Goal: Communication & Community: Answer question/provide support

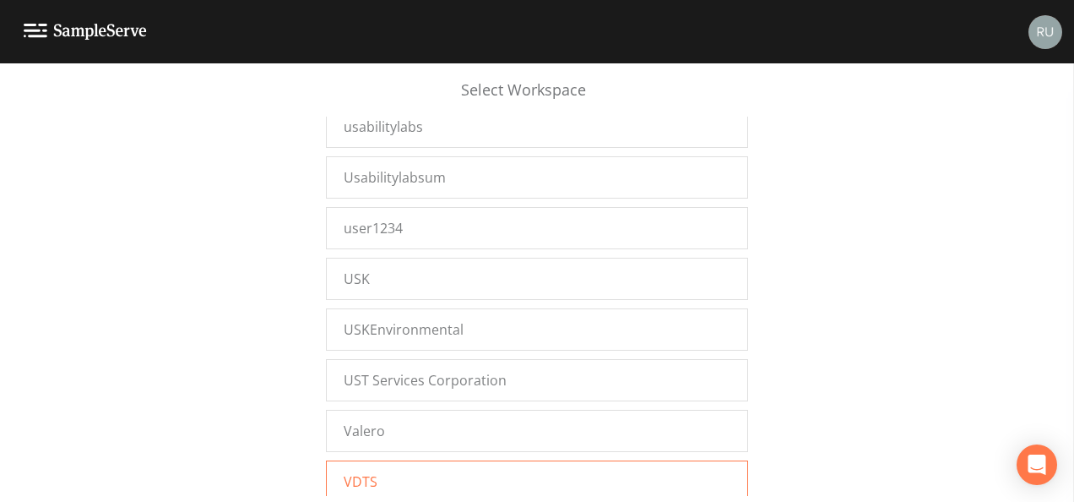
scroll to position [26692, 0]
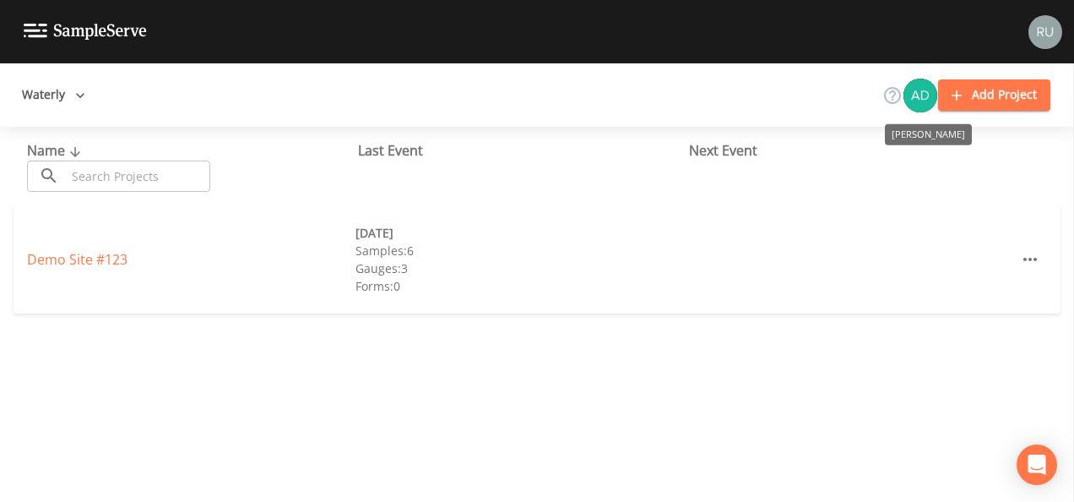
click at [920, 96] on img "Adam Dumler" at bounding box center [921, 96] width 34 height 34
click at [924, 91] on img "Adam Dumler" at bounding box center [921, 96] width 34 height 34
click at [56, 256] on link "Demo Site #123" at bounding box center [77, 259] width 101 height 19
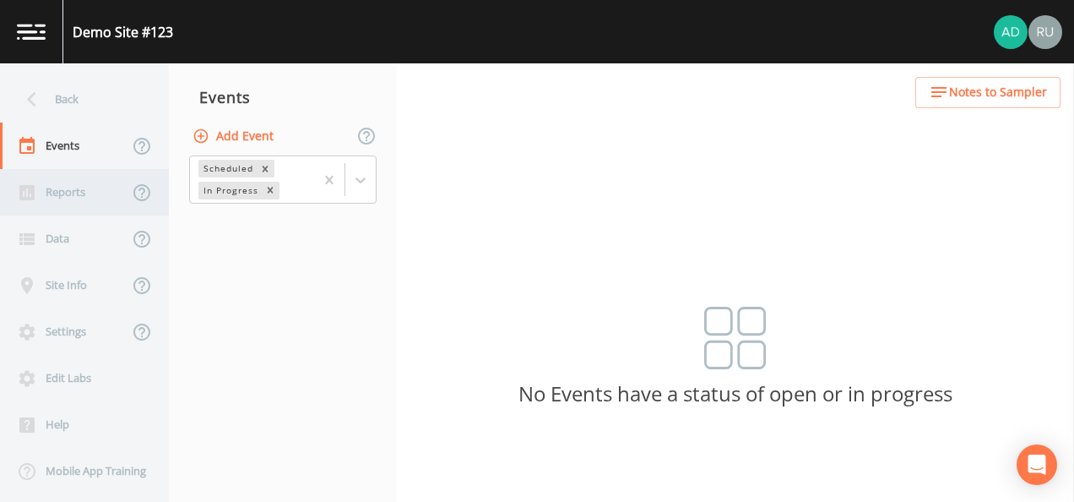
click at [79, 198] on div "Reports" at bounding box center [64, 192] width 128 height 46
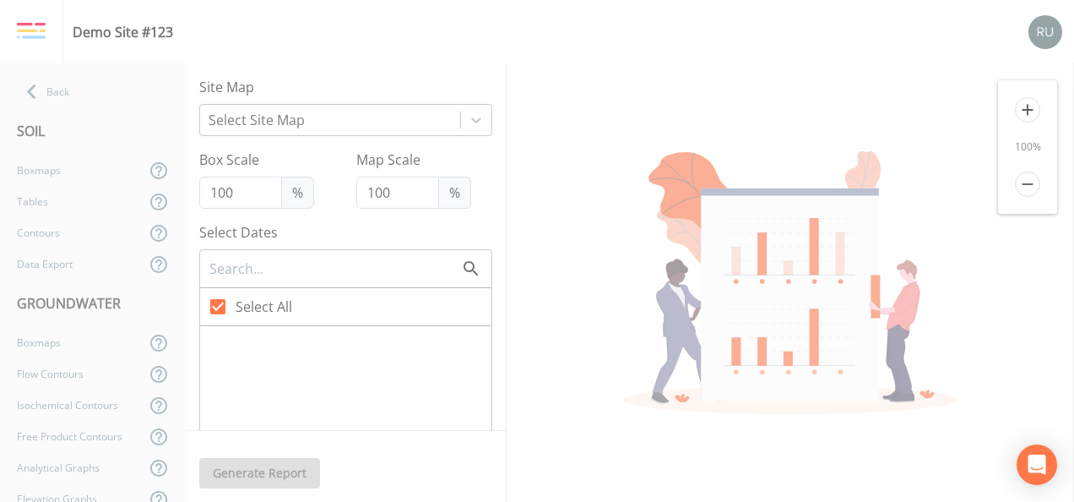
checkbox input "false"
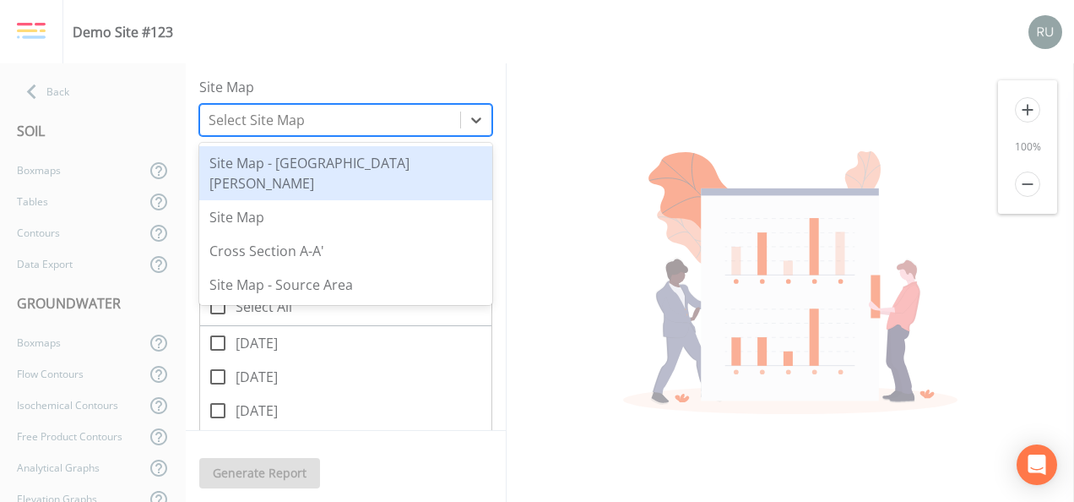
click at [404, 122] on div at bounding box center [330, 120] width 243 height 24
click at [264, 165] on div "Site Map - Deep Wells" at bounding box center [345, 173] width 293 height 54
checkbox input "false"
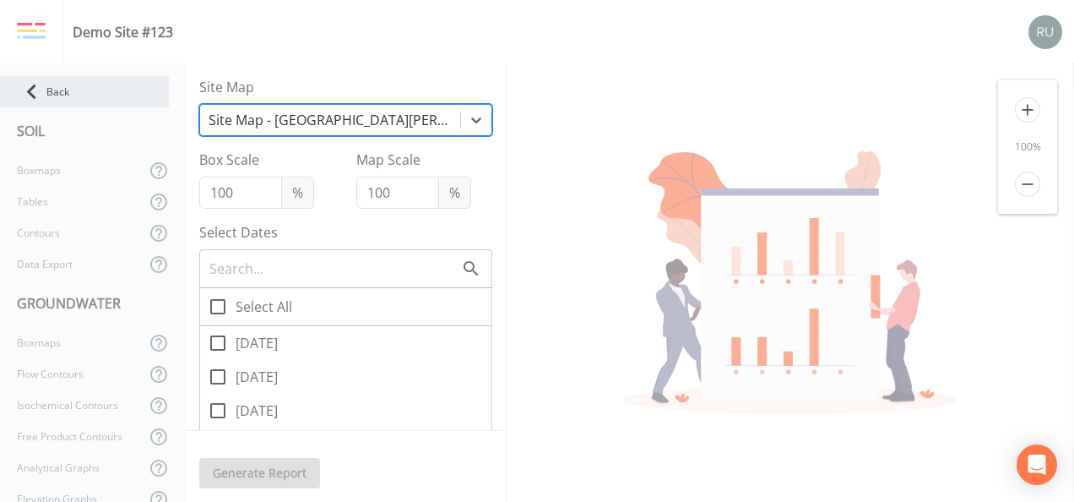
click at [39, 101] on icon at bounding box center [32, 92] width 30 height 30
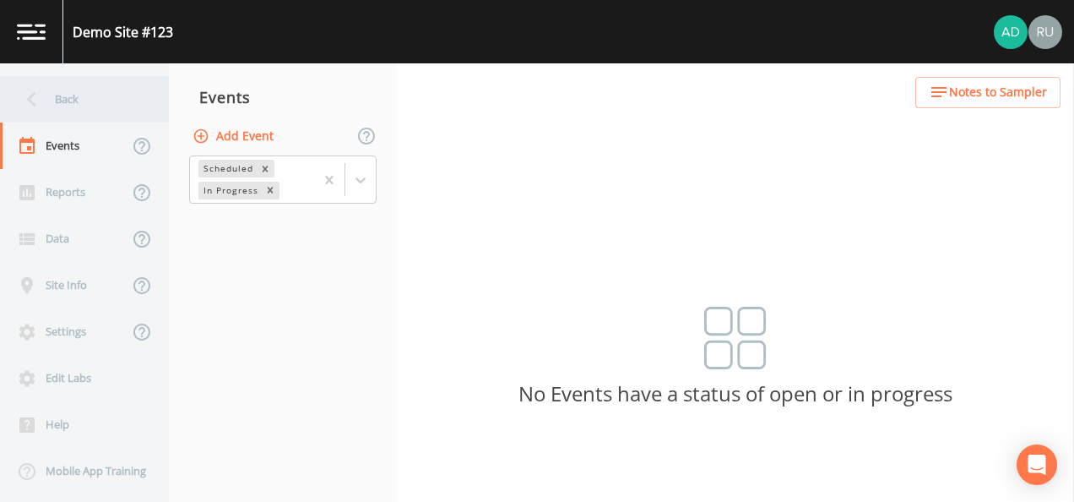
click at [44, 100] on icon at bounding box center [32, 99] width 30 height 30
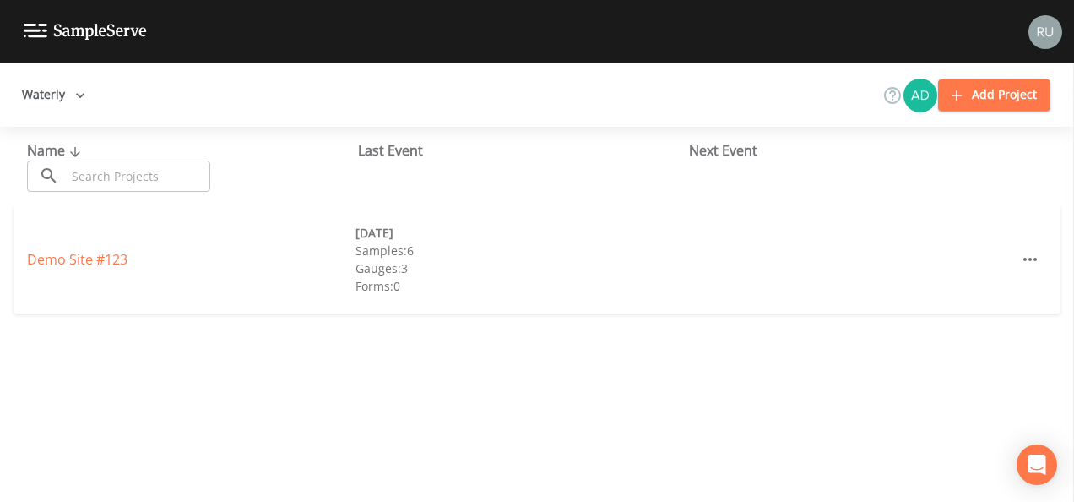
click at [50, 107] on button "Waterly" at bounding box center [53, 94] width 77 height 31
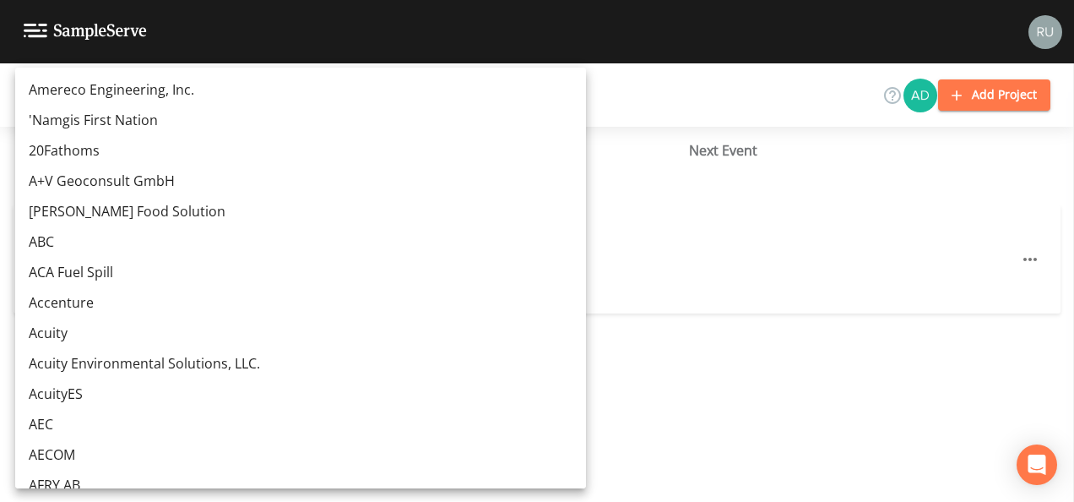
scroll to position [16080, 0]
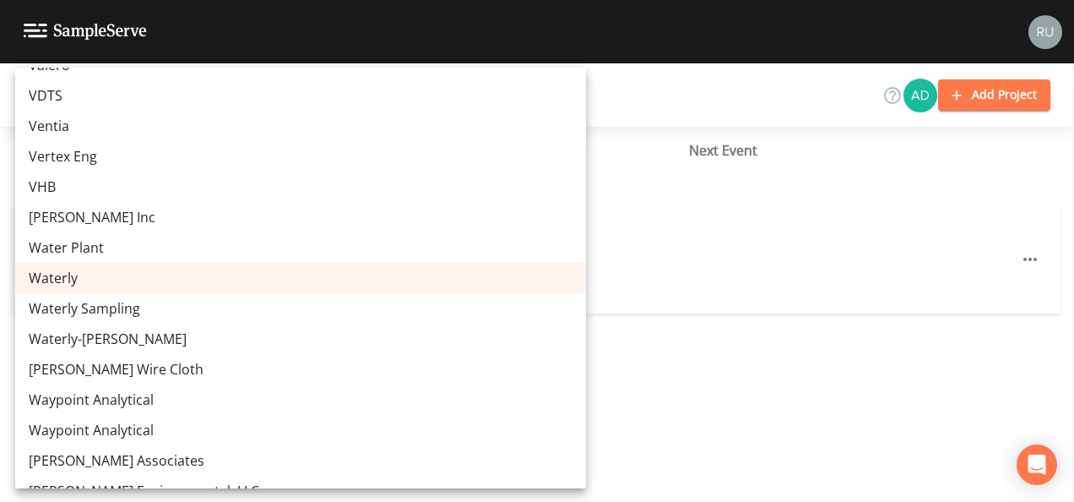
drag, startPoint x: 401, startPoint y: 34, endPoint x: 452, endPoint y: 28, distance: 51.0
click at [409, 31] on div at bounding box center [537, 251] width 1074 height 502
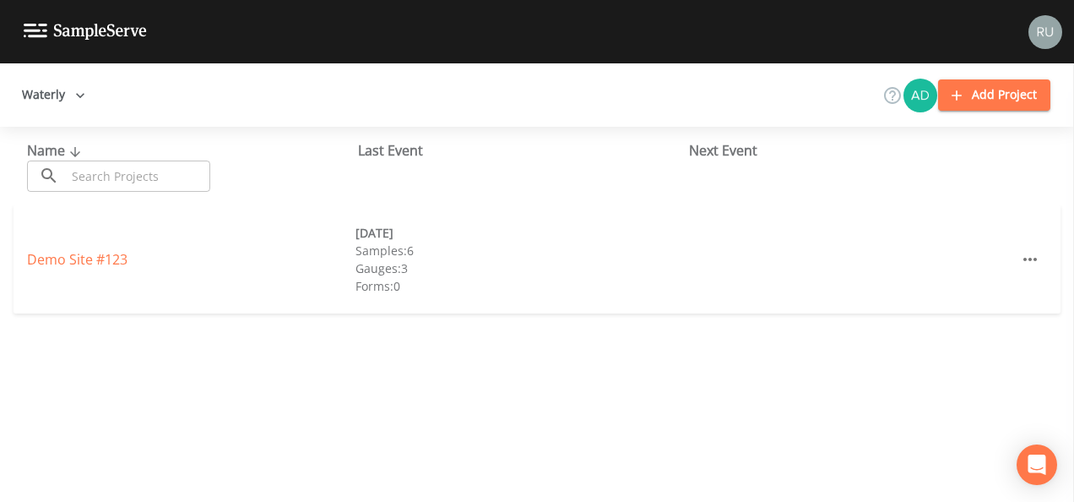
click at [57, 90] on button "Waterly" at bounding box center [53, 94] width 77 height 31
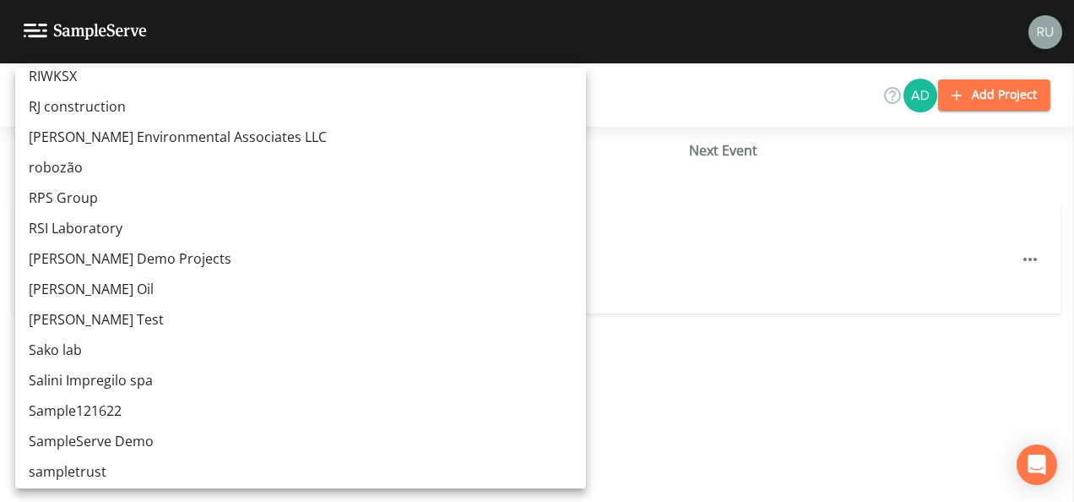
scroll to position [12364, 0]
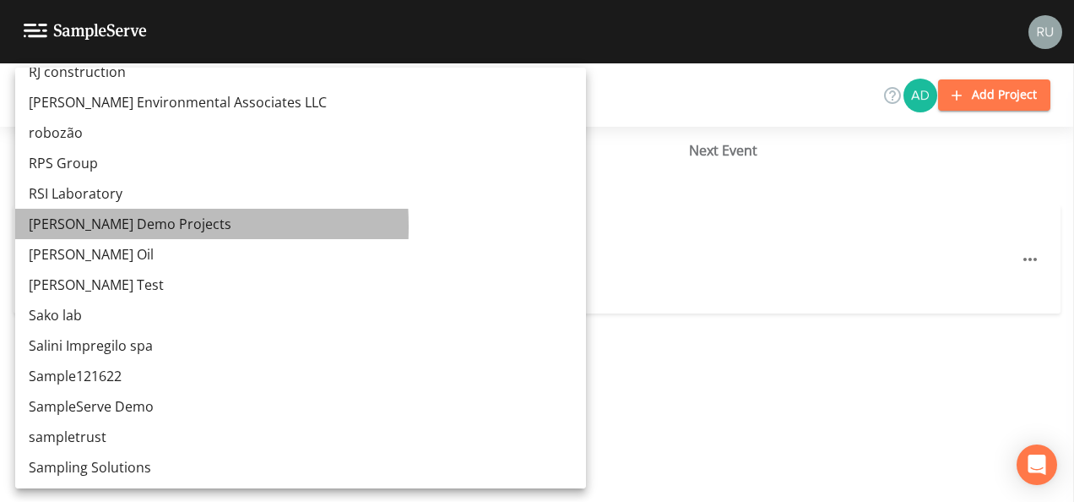
click at [78, 226] on link "[PERSON_NAME] Demo Projects" at bounding box center [300, 224] width 571 height 30
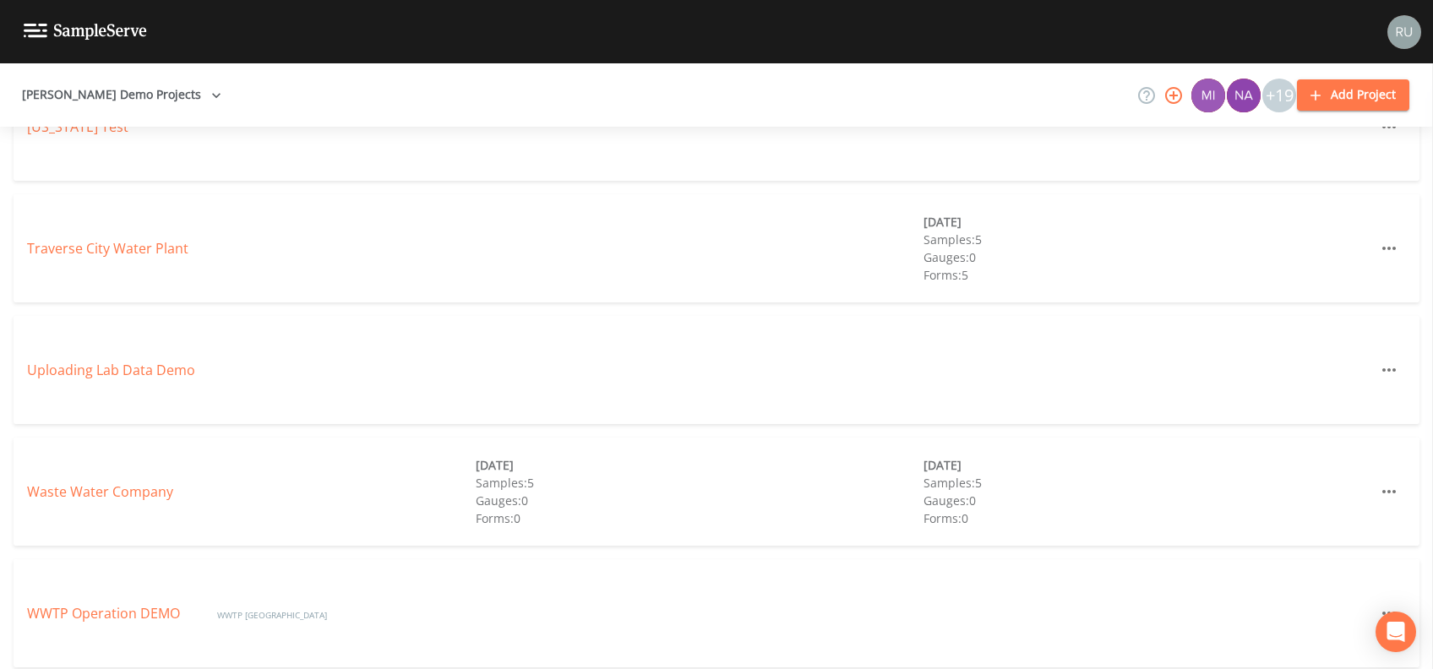
scroll to position [3184, 0]
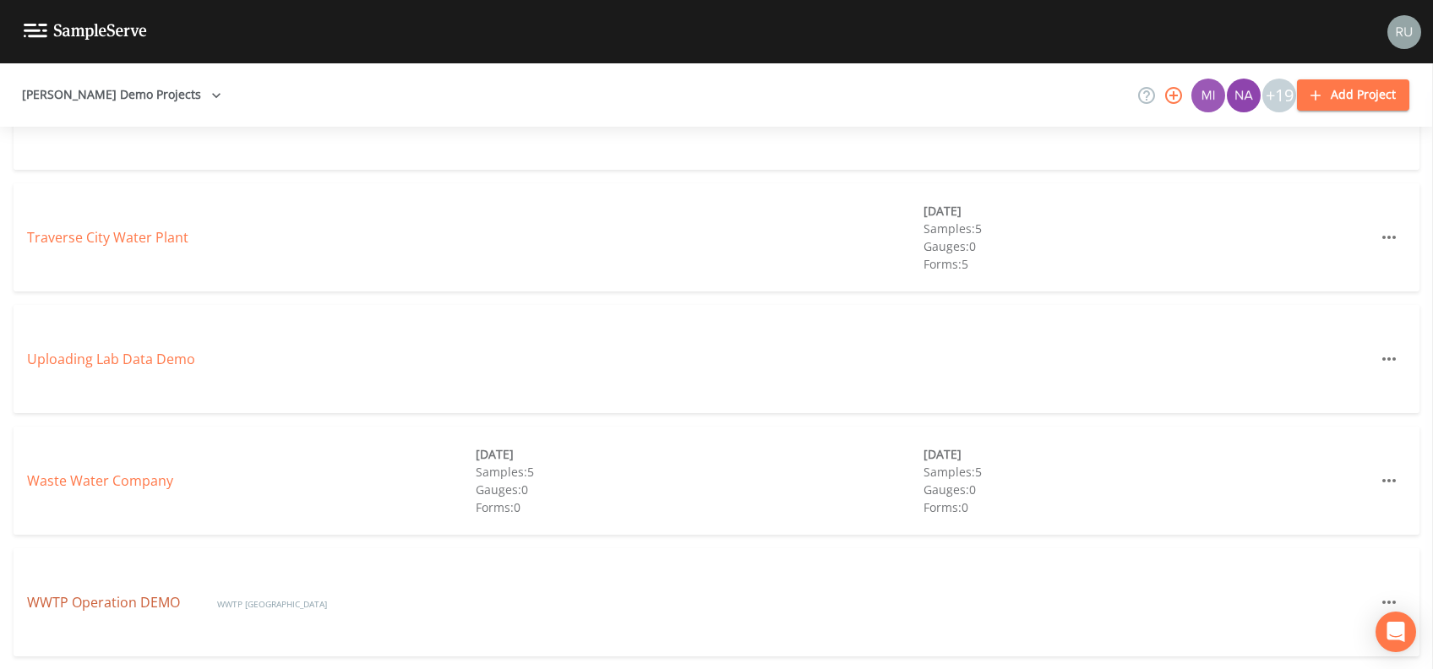
click at [84, 602] on link "WWTP Operation DEMO" at bounding box center [105, 602] width 156 height 19
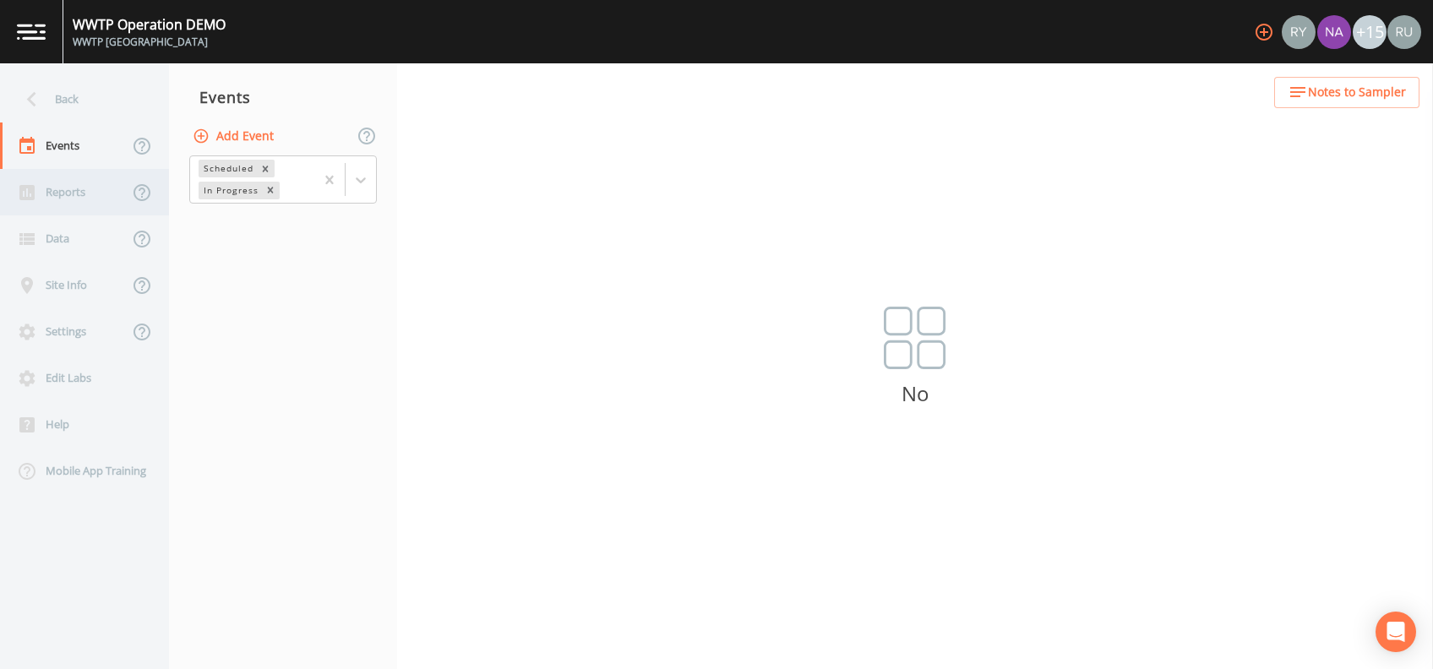
click at [78, 198] on div "Reports" at bounding box center [64, 192] width 128 height 46
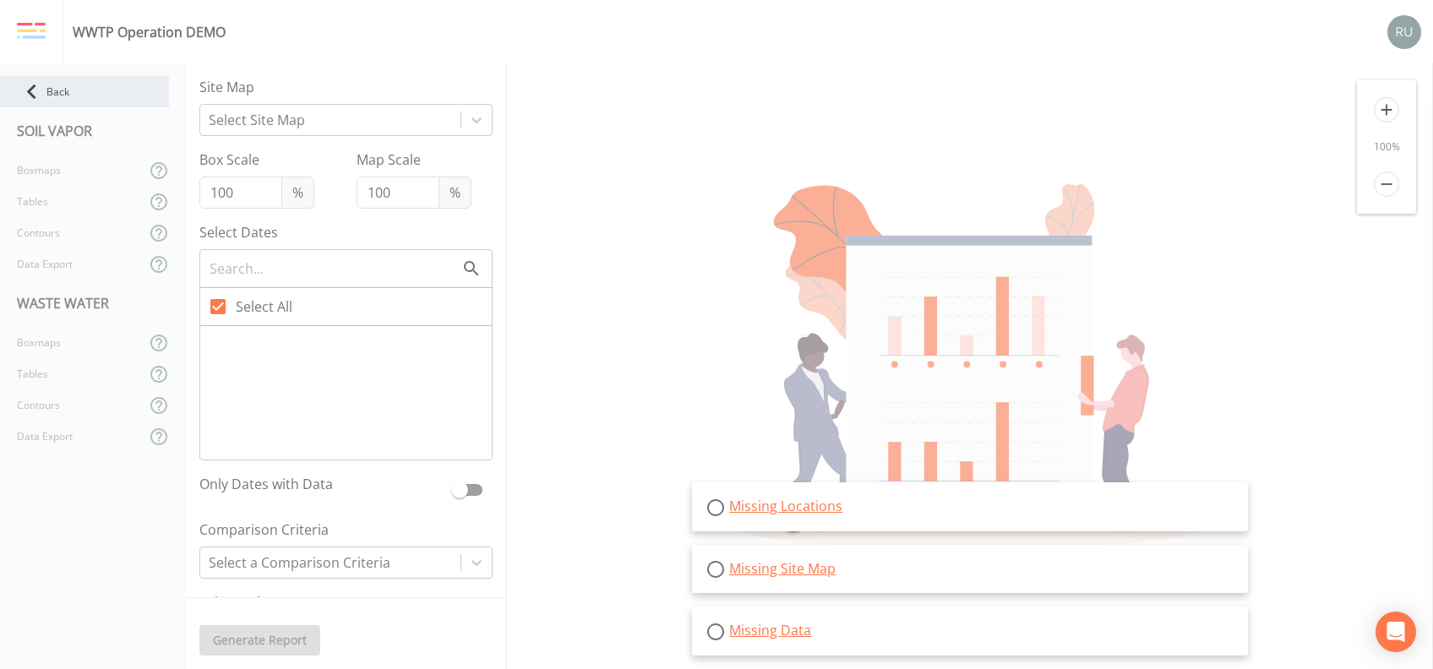
click at [49, 101] on div "Back" at bounding box center [84, 91] width 169 height 31
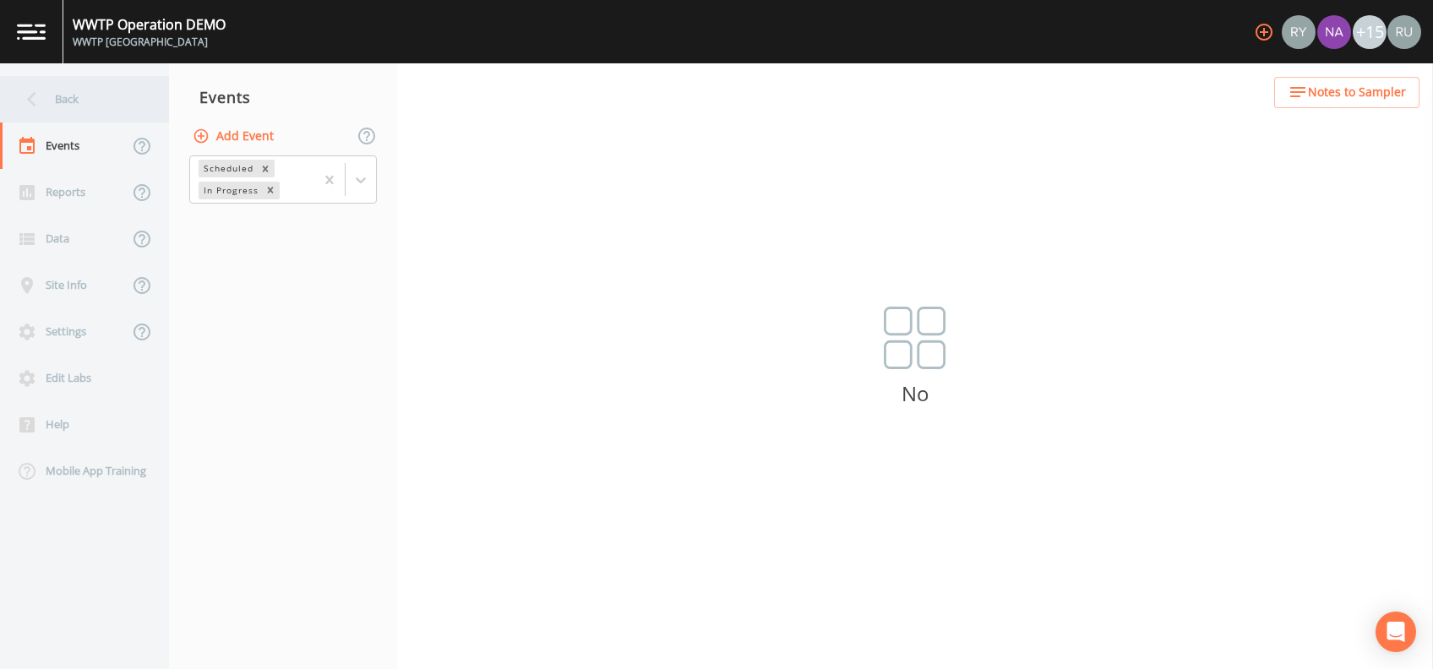
click at [32, 90] on icon at bounding box center [32, 99] width 30 height 30
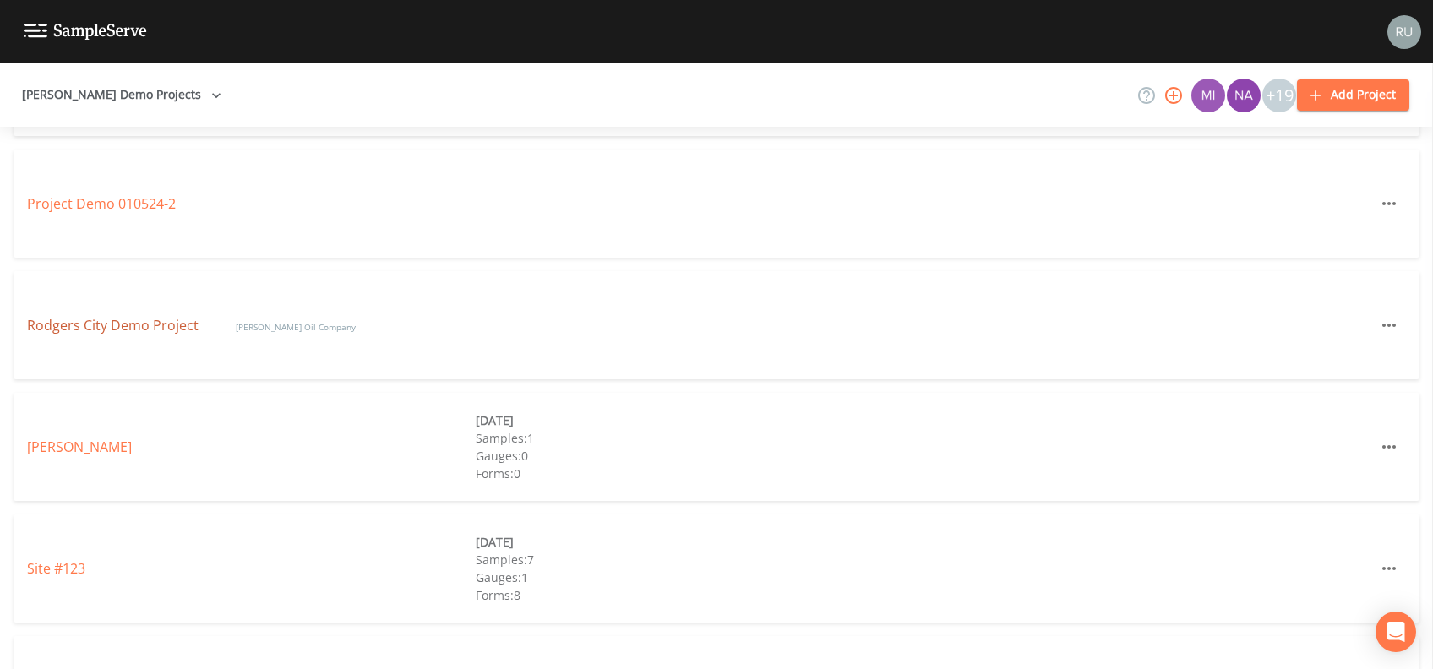
scroll to position [3184, 0]
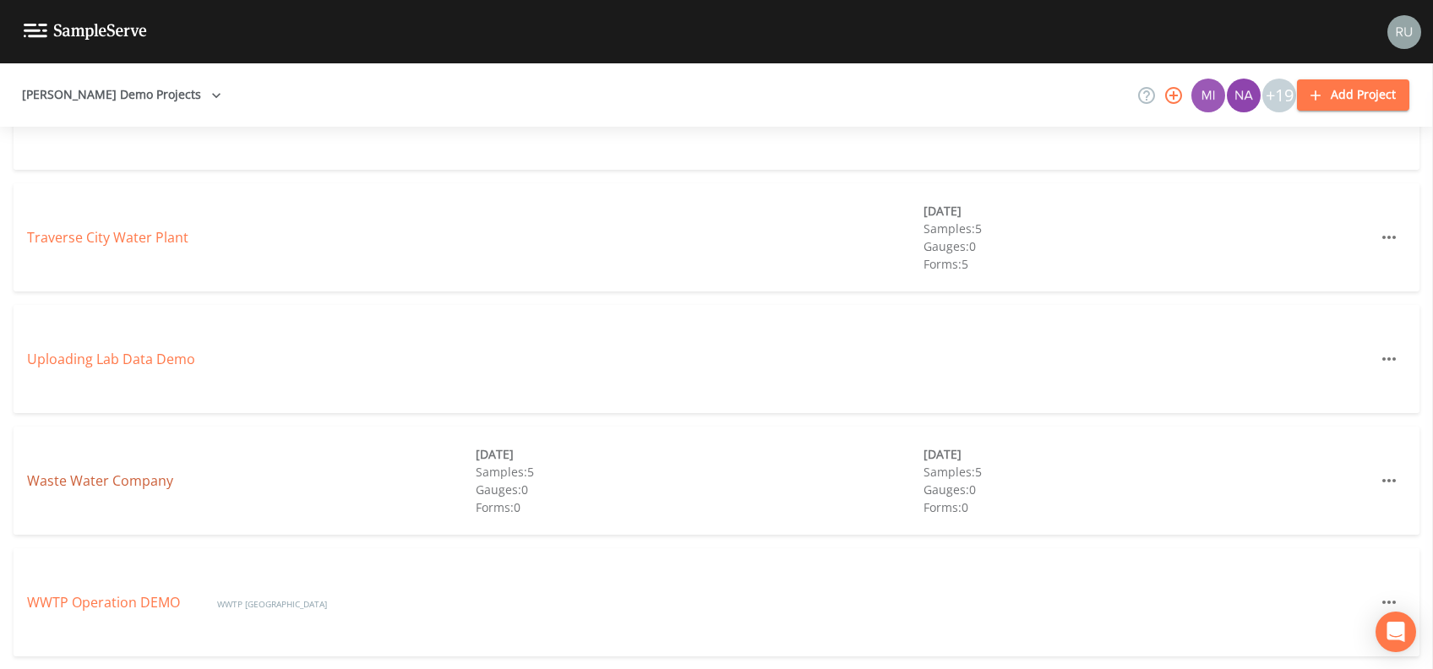
click at [102, 482] on link "Waste Water Company" at bounding box center [100, 480] width 146 height 19
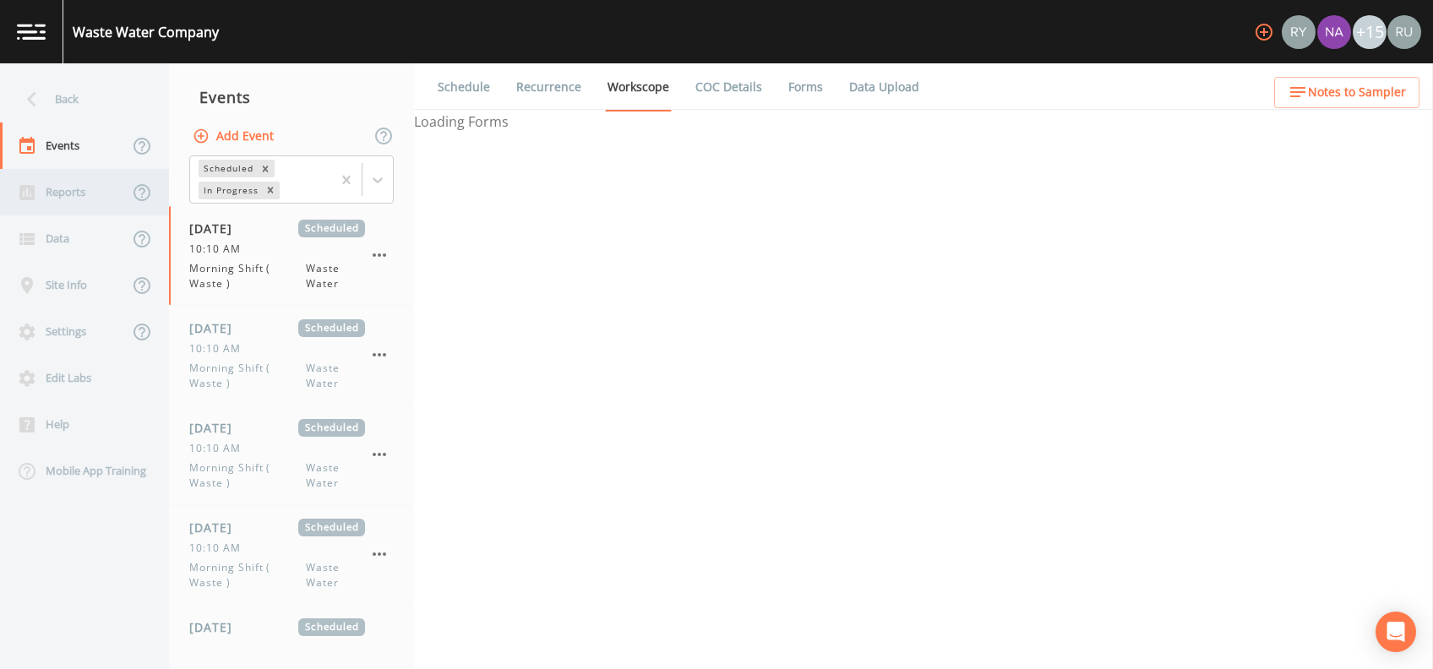
click at [71, 196] on div "Reports" at bounding box center [64, 192] width 128 height 46
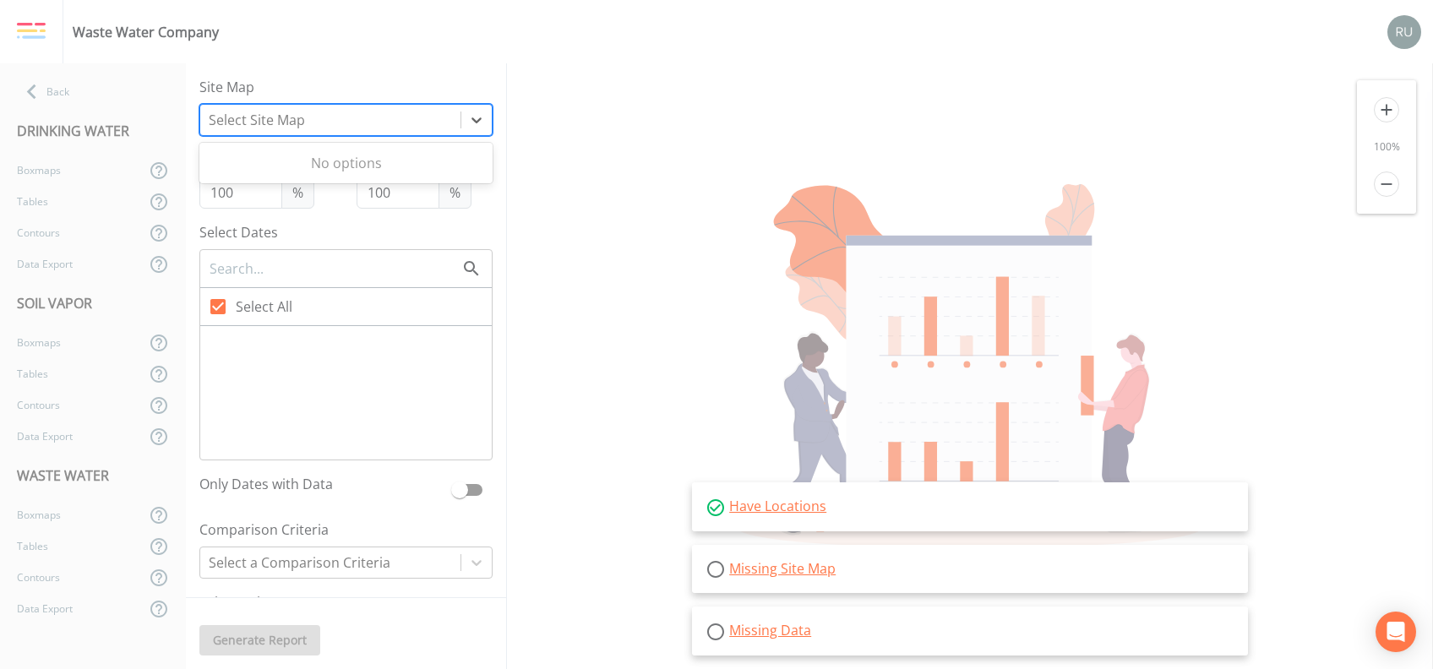
drag, startPoint x: 318, startPoint y: 116, endPoint x: 325, endPoint y: 111, distance: 8.7
click at [318, 117] on div at bounding box center [330, 120] width 243 height 24
click at [43, 96] on icon at bounding box center [32, 92] width 30 height 30
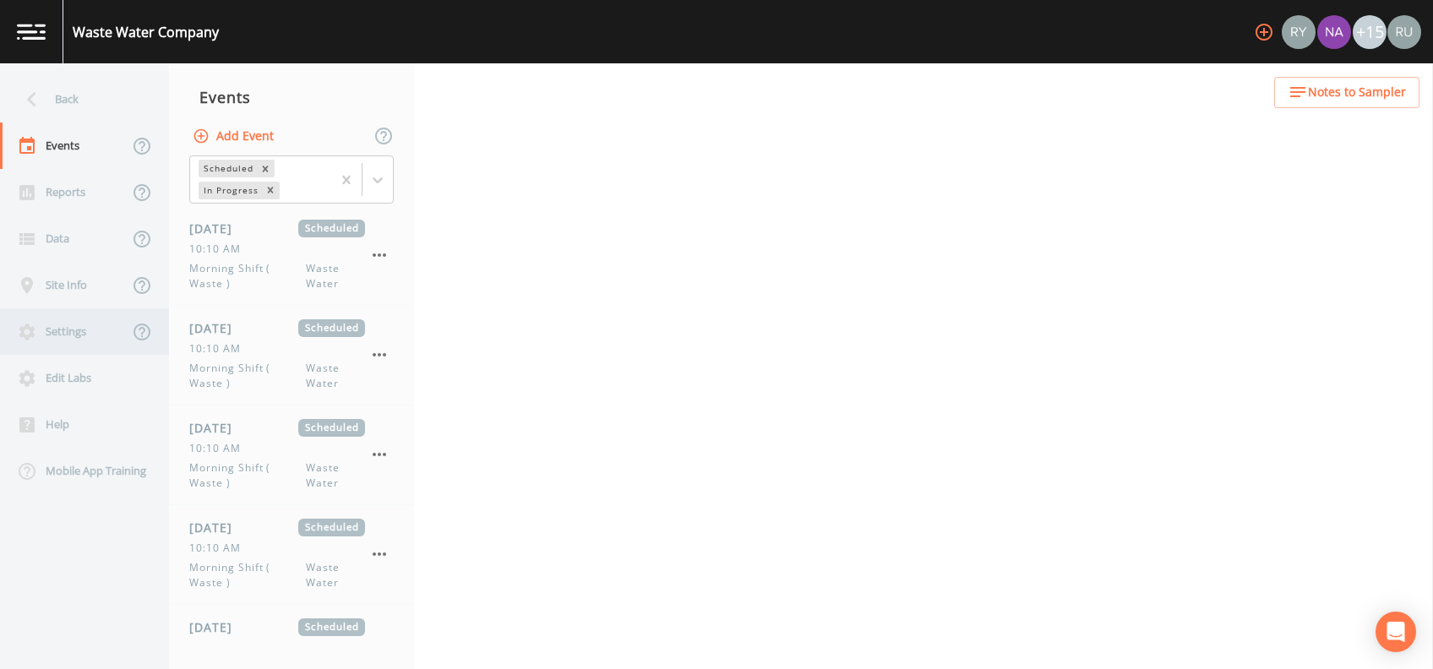
select select "b6a3c313-748b-4795-a028-792ad310bd60"
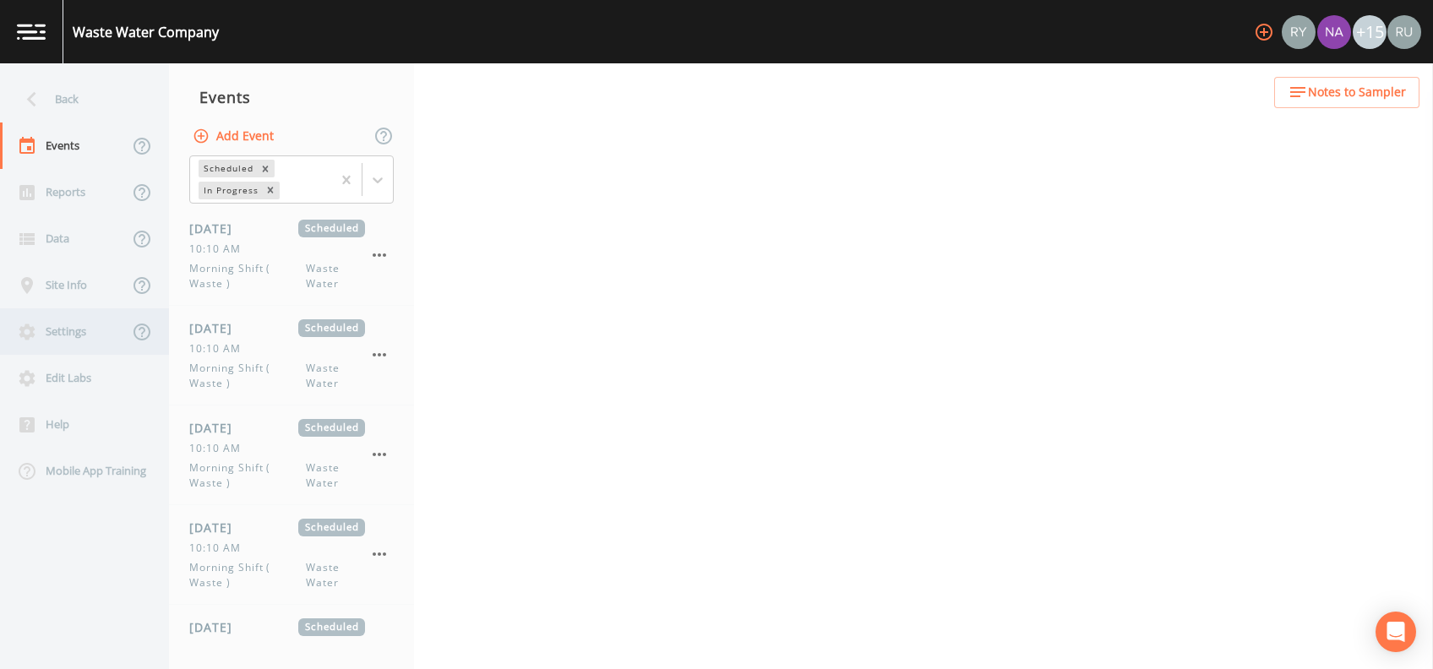
select select "b6a3c313-748b-4795-a028-792ad310bd60"
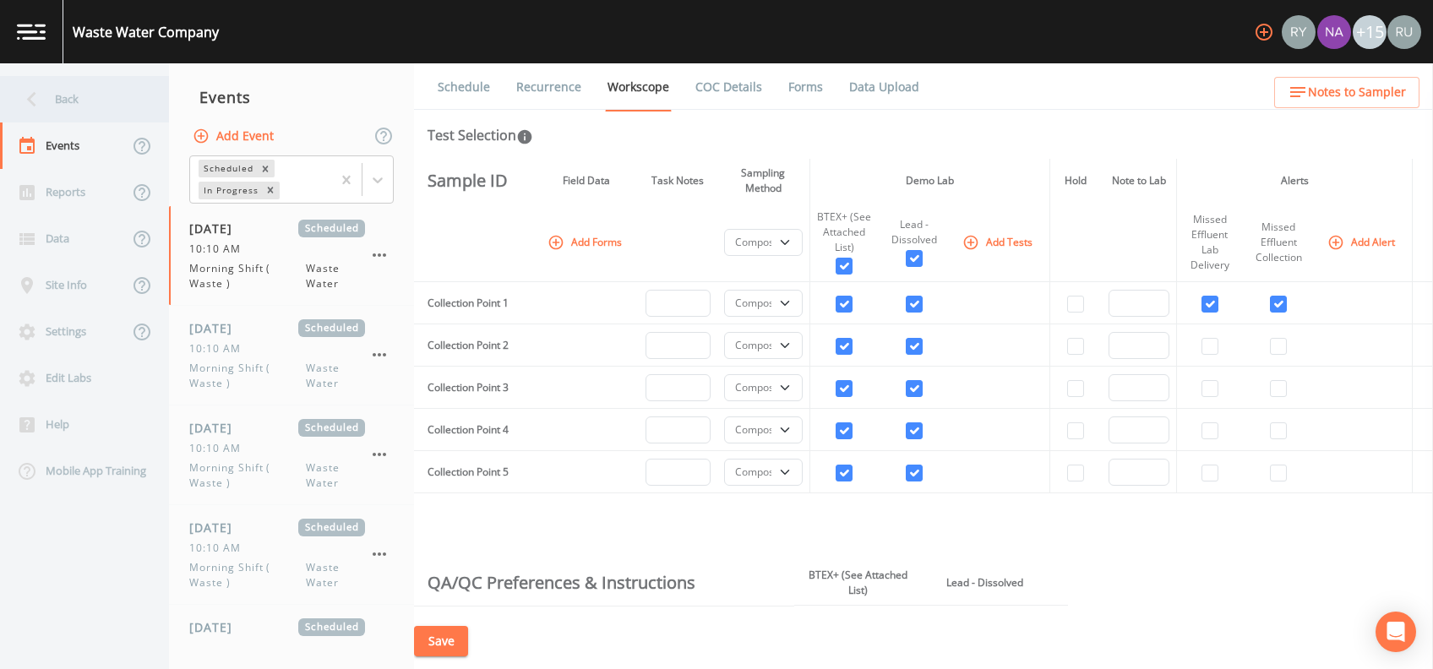
click at [52, 82] on div "Back" at bounding box center [76, 99] width 152 height 46
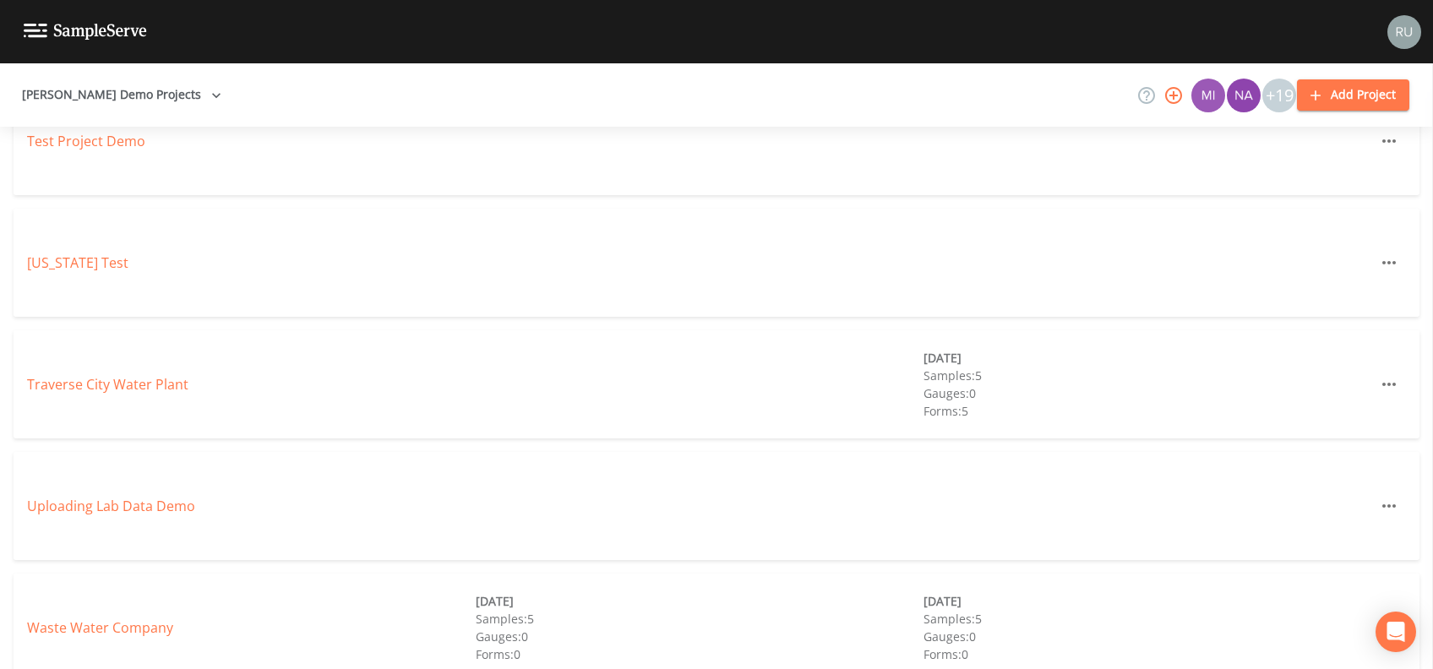
scroll to position [3072, 0]
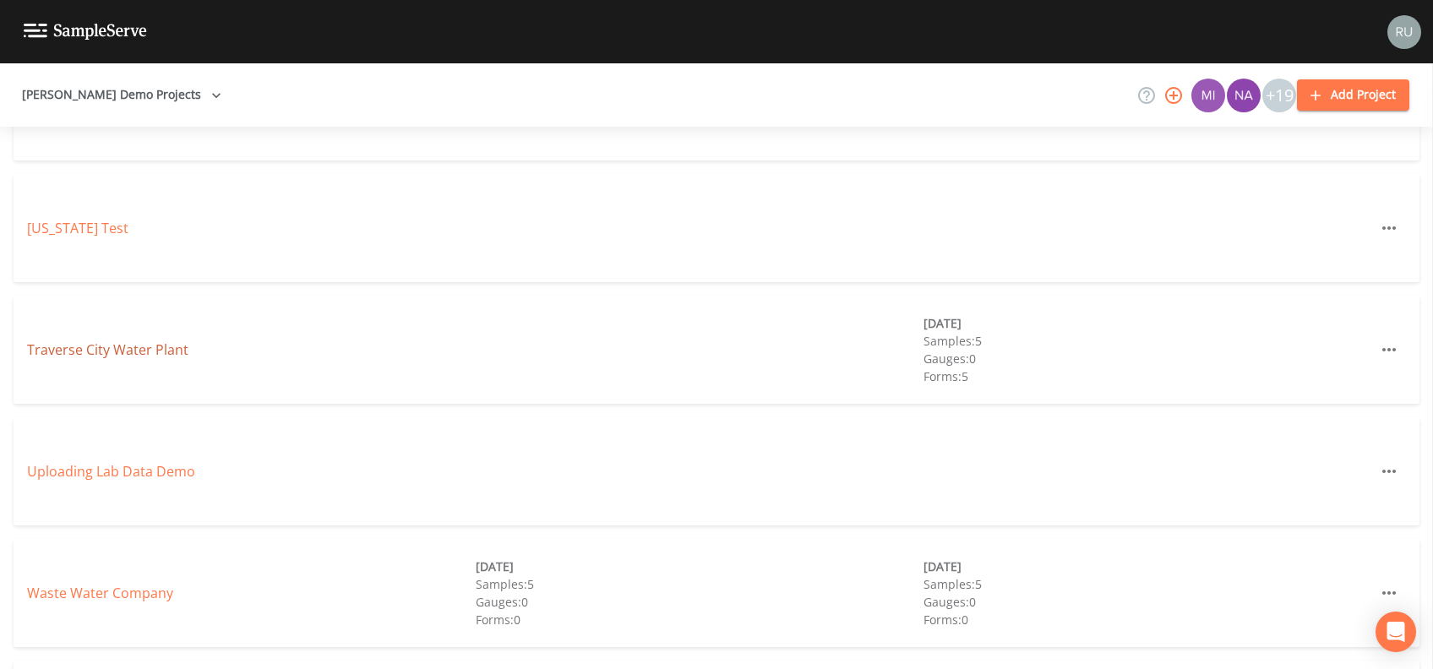
click at [111, 354] on link "Traverse City Water Plant" at bounding box center [107, 349] width 161 height 19
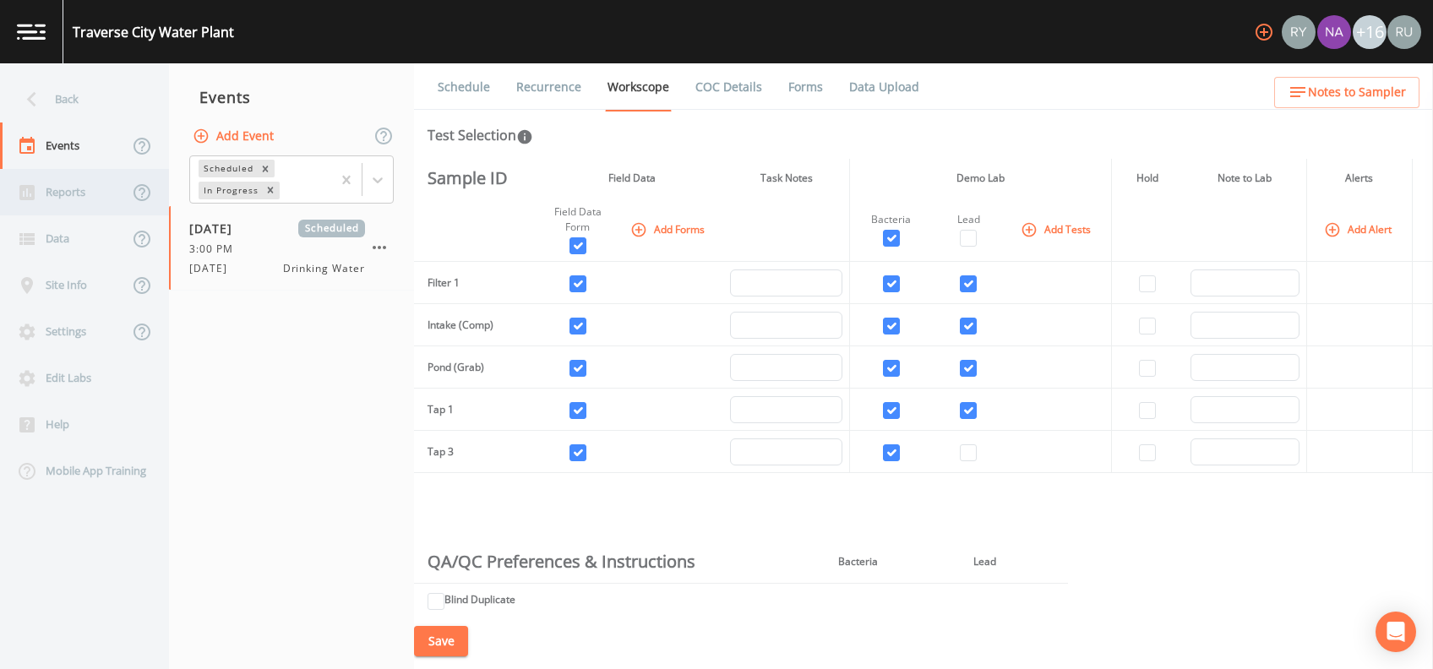
click at [84, 198] on div "Reports" at bounding box center [64, 192] width 128 height 46
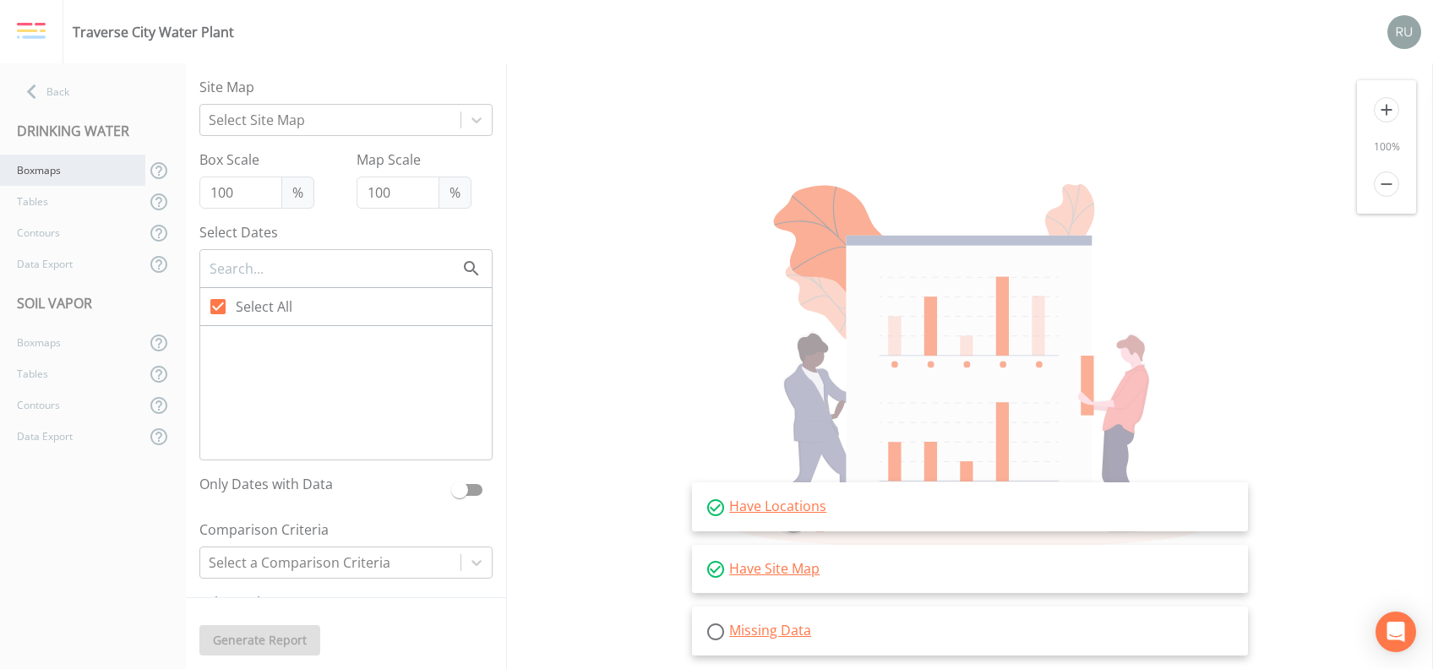
click at [62, 176] on div "Boxmaps" at bounding box center [72, 170] width 145 height 31
click at [322, 101] on div "Site Map" at bounding box center [345, 90] width 293 height 27
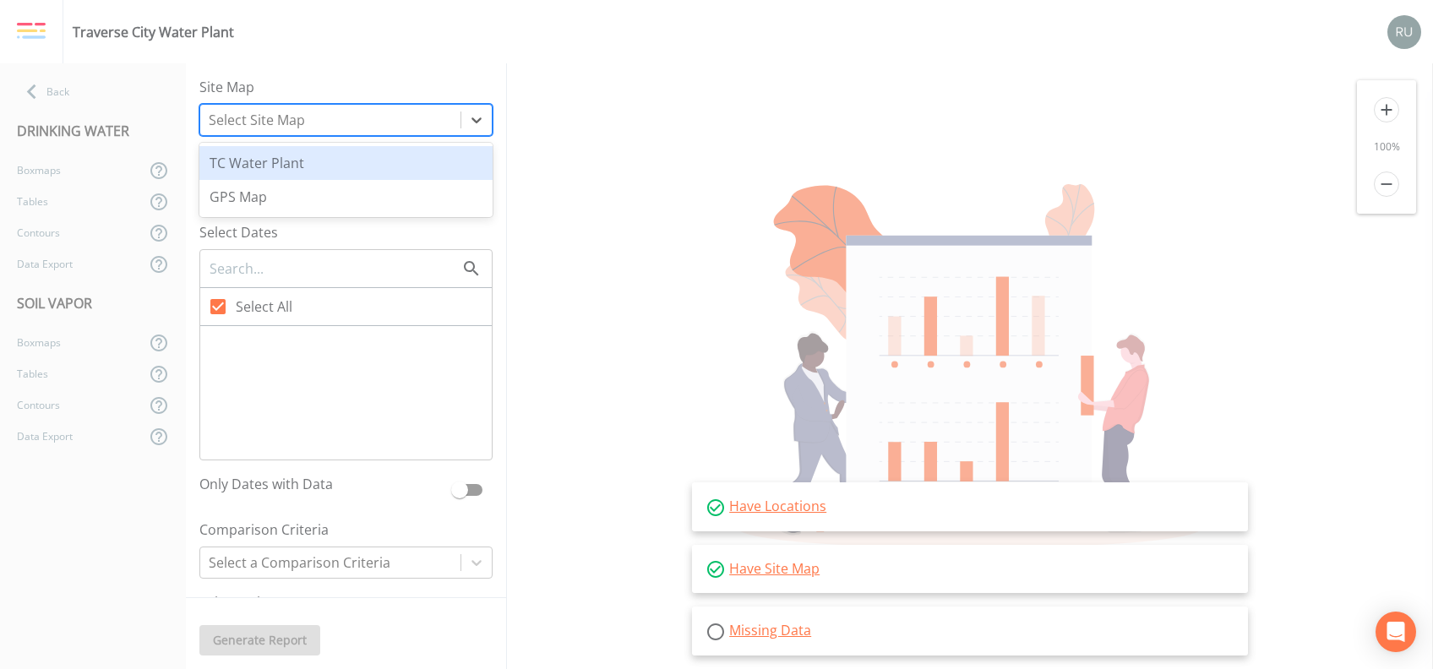
click at [315, 122] on div at bounding box center [330, 120] width 243 height 24
click at [287, 161] on div "TC Water Plant" at bounding box center [345, 163] width 293 height 34
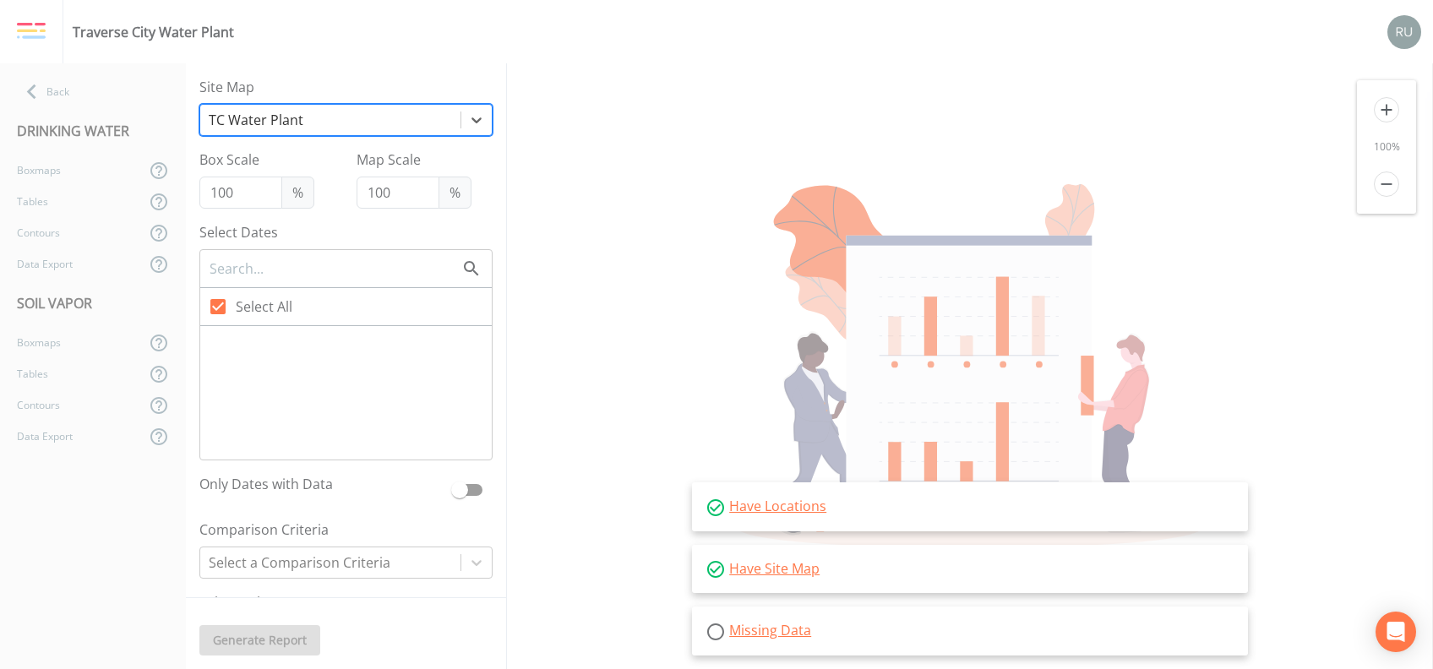
click at [353, 118] on div at bounding box center [330, 120] width 243 height 24
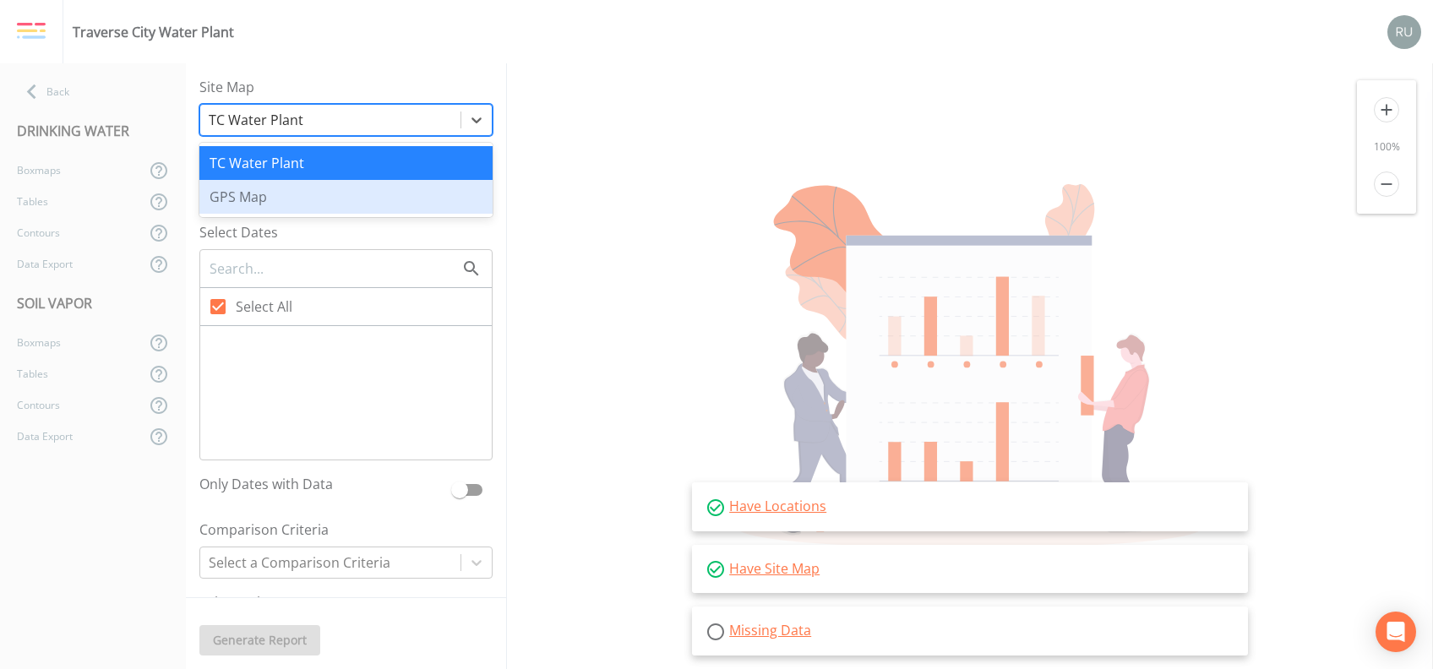
click at [274, 196] on div "GPS Map" at bounding box center [345, 197] width 293 height 34
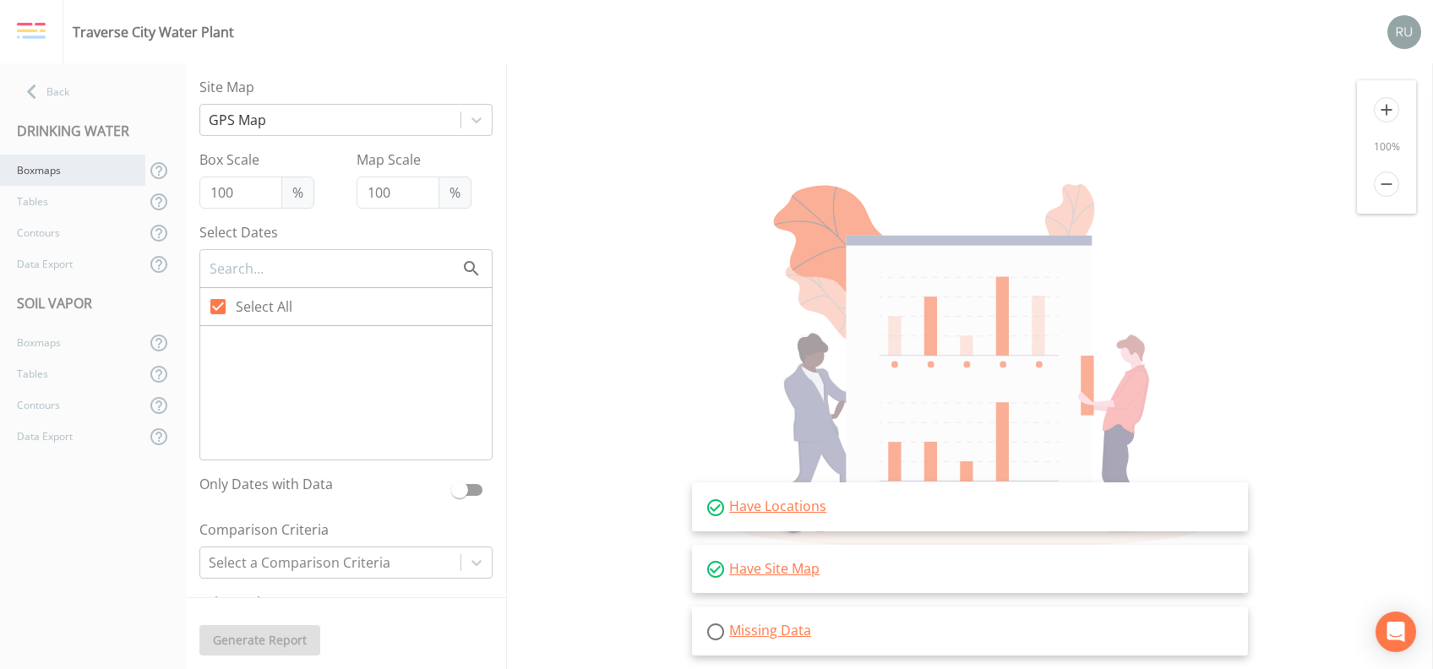
click at [43, 177] on div "Boxmaps" at bounding box center [72, 170] width 145 height 31
click at [324, 122] on div at bounding box center [330, 120] width 243 height 24
click at [41, 84] on icon at bounding box center [32, 92] width 30 height 30
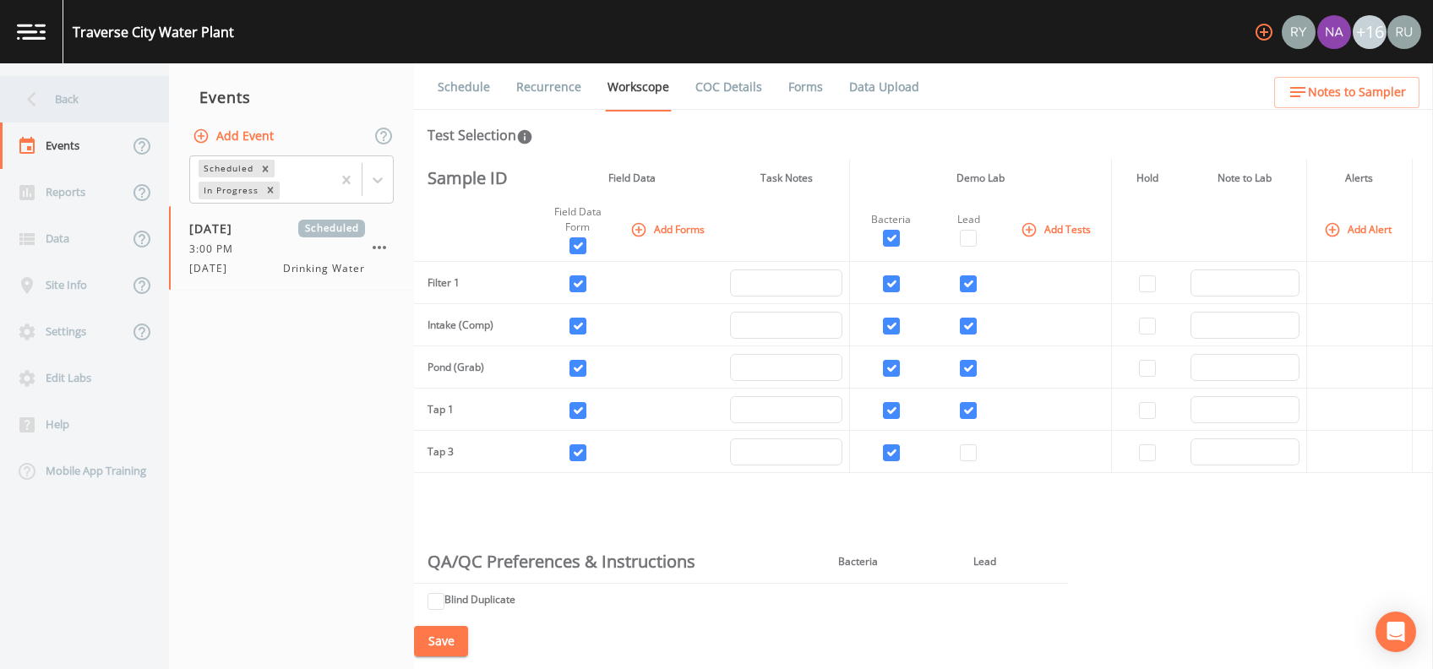
click at [65, 94] on div "Back" at bounding box center [76, 99] width 152 height 46
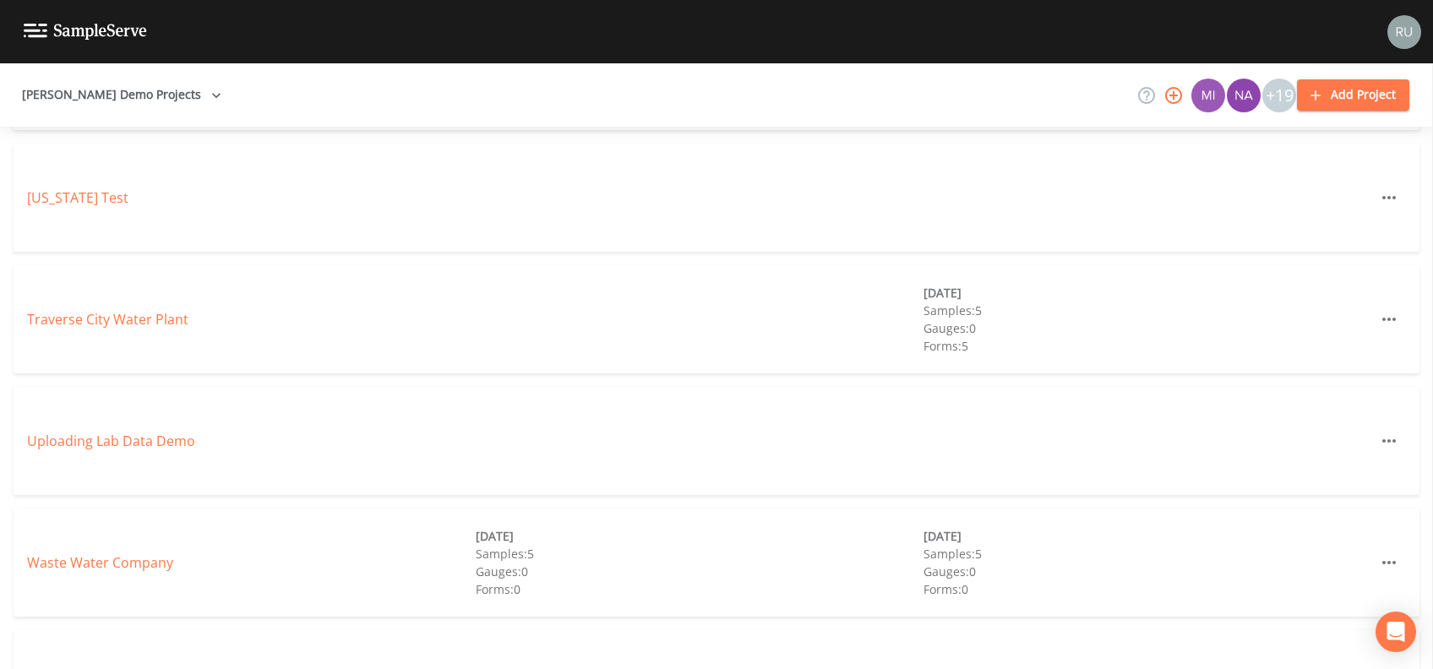
scroll to position [3153, 0]
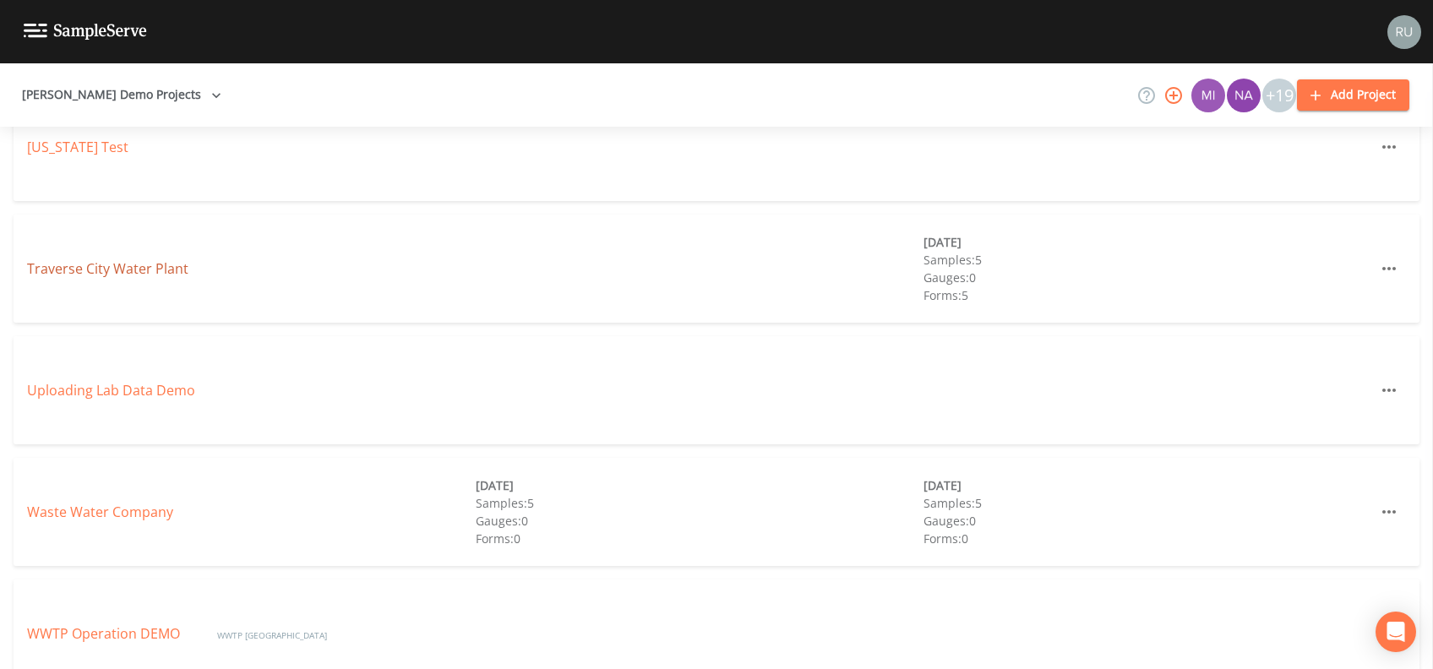
click at [95, 274] on link "Traverse City Water Plant" at bounding box center [107, 268] width 161 height 19
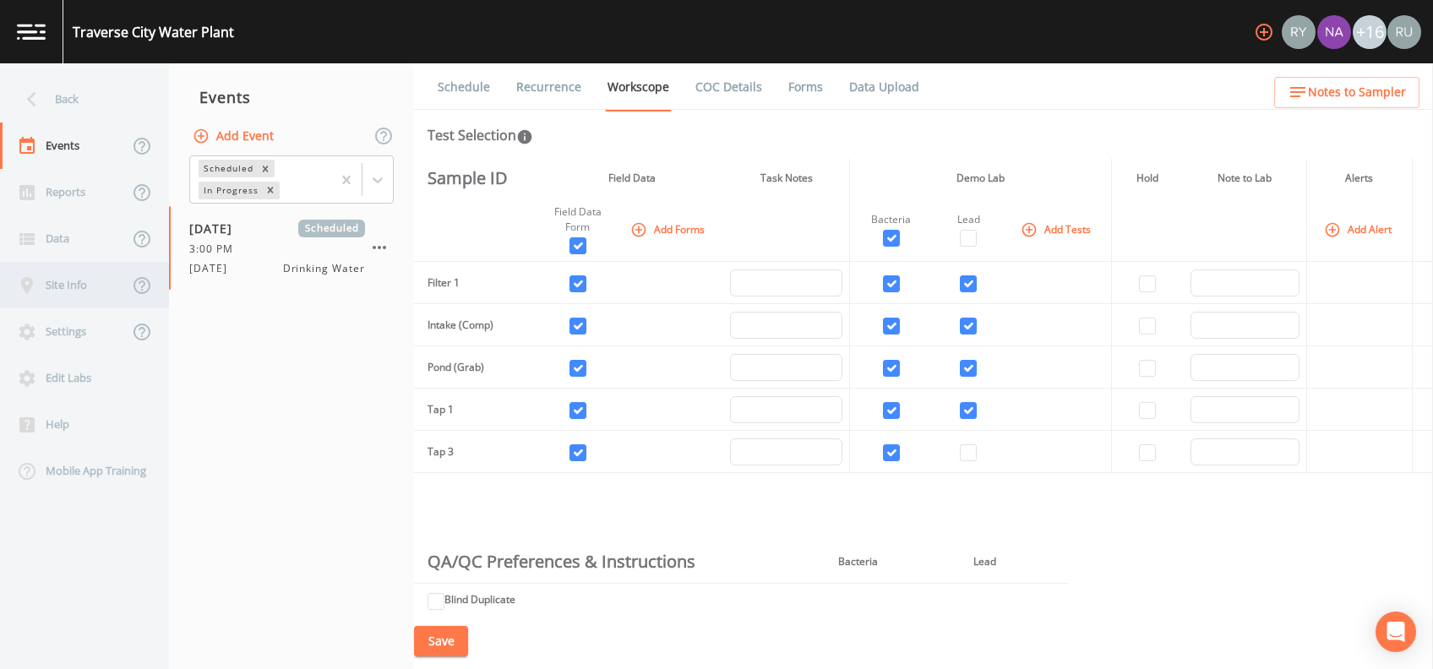
click at [61, 282] on div "Site Info" at bounding box center [64, 285] width 128 height 46
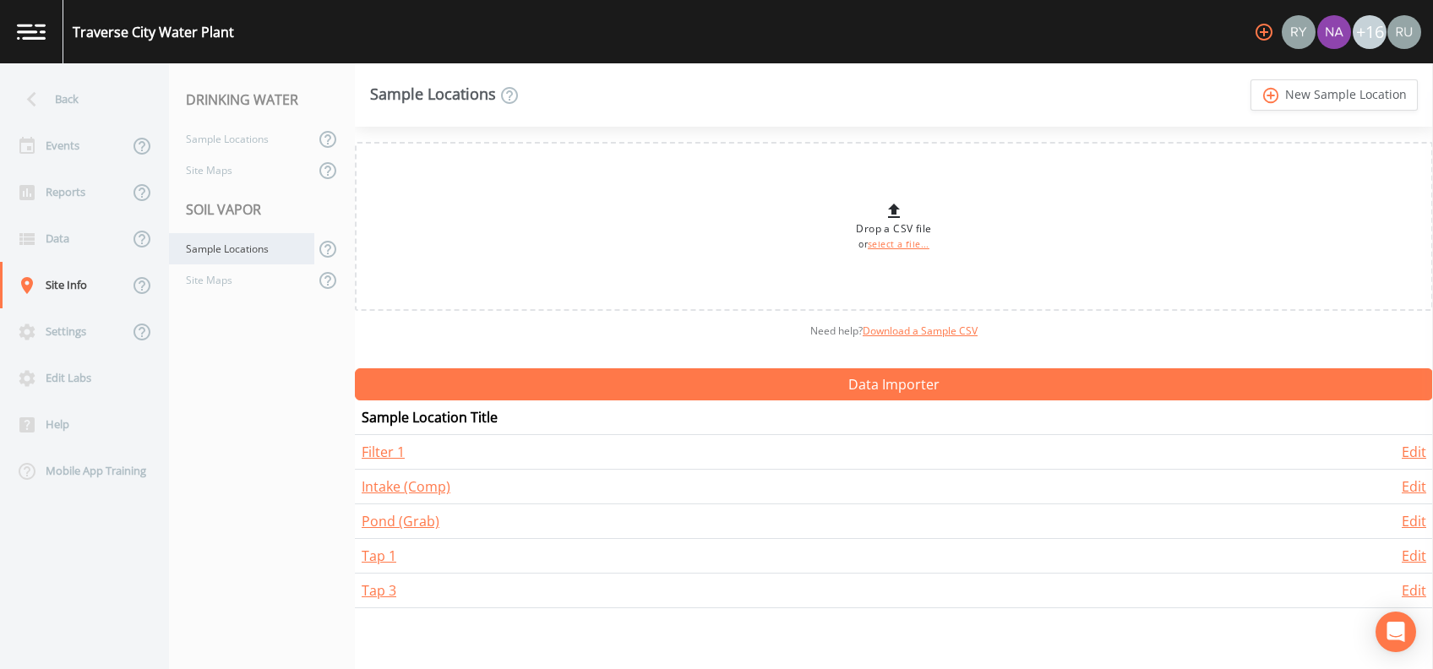
click at [216, 244] on div "Sample Locations" at bounding box center [241, 248] width 145 height 31
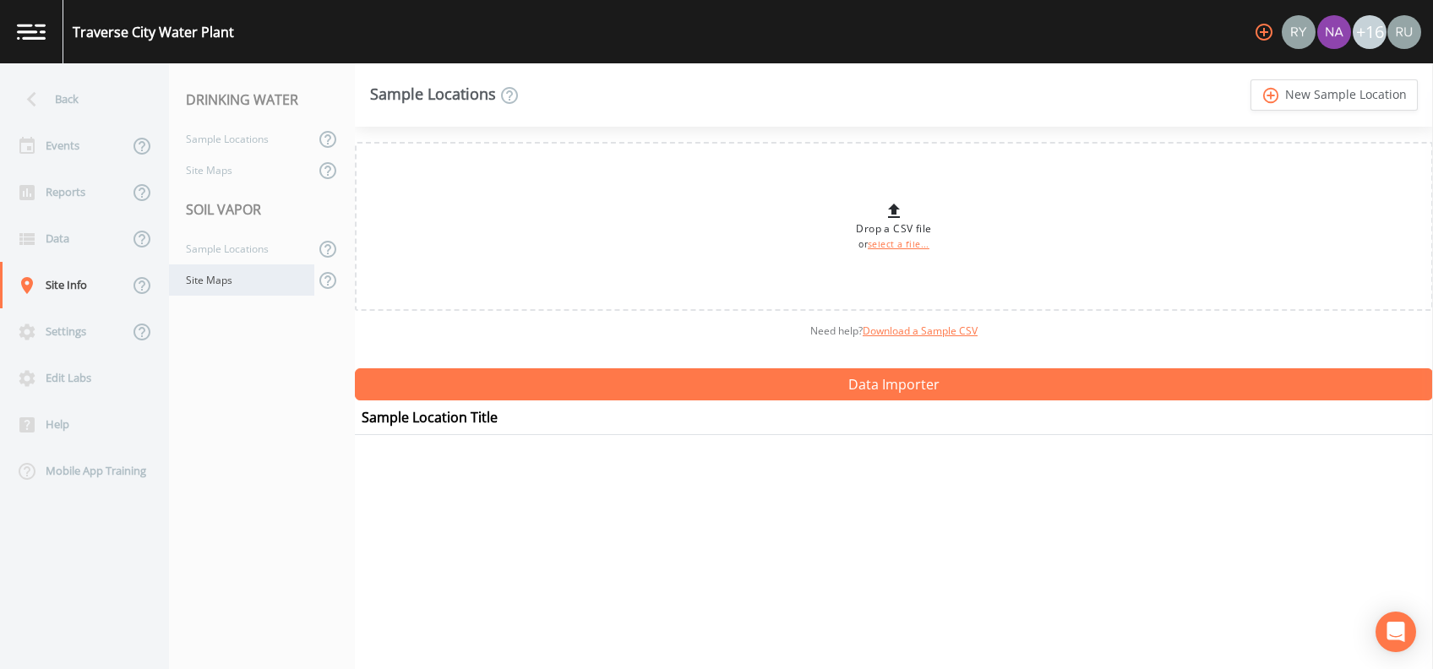
click at [212, 271] on div "Site Maps" at bounding box center [241, 279] width 145 height 31
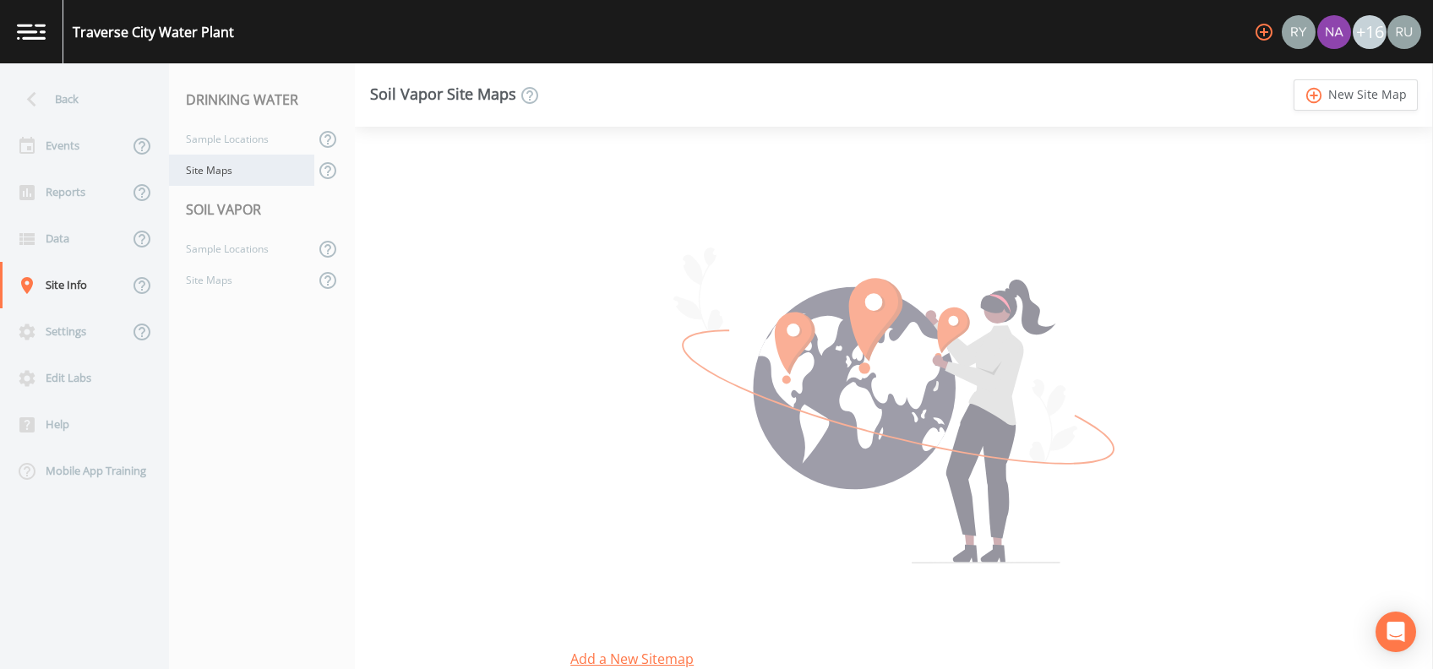
click at [216, 169] on div "Site Maps" at bounding box center [241, 170] width 145 height 31
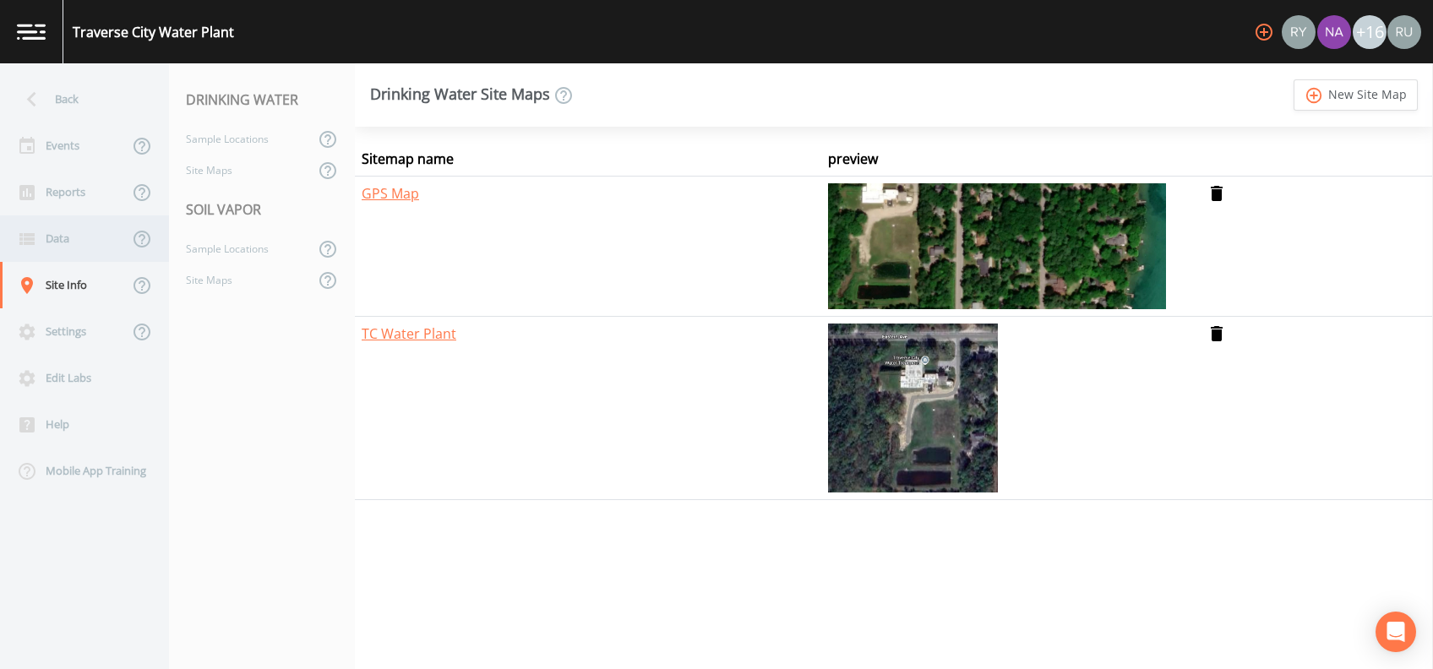
click at [56, 237] on div "Data" at bounding box center [64, 238] width 128 height 46
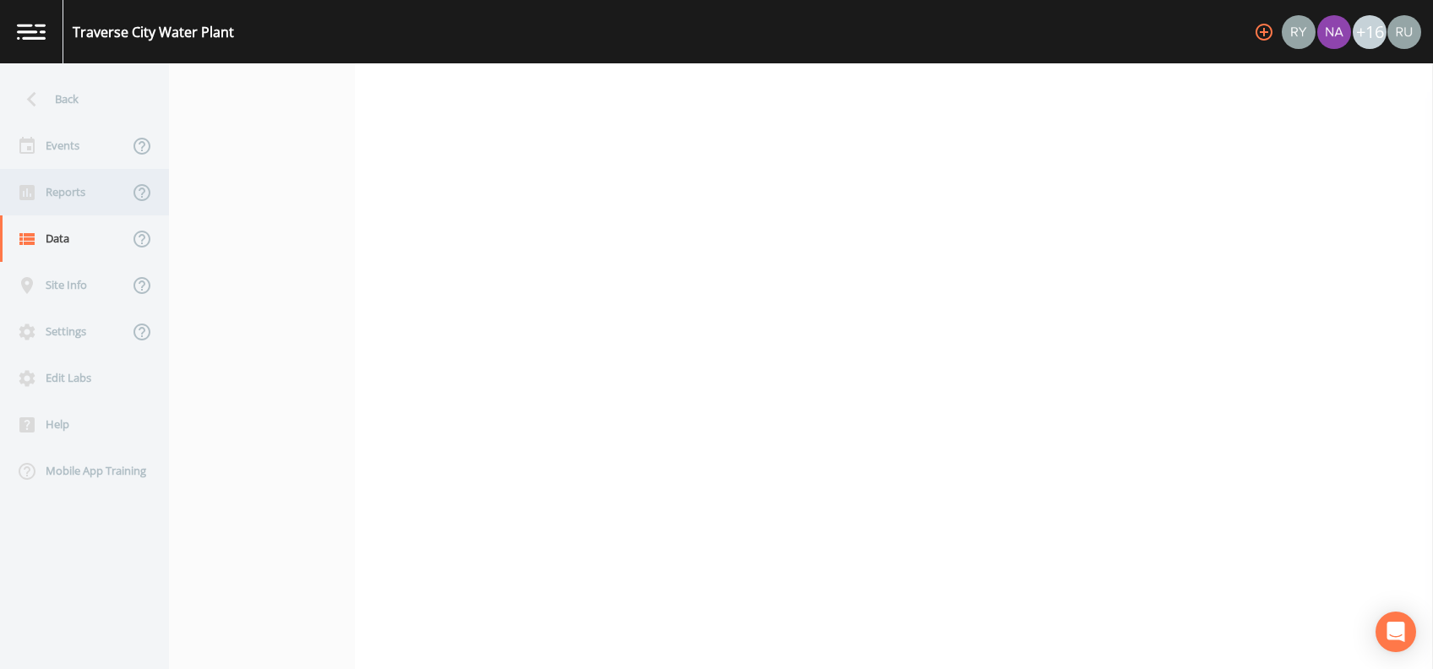
click at [68, 197] on div "Reports" at bounding box center [64, 192] width 128 height 46
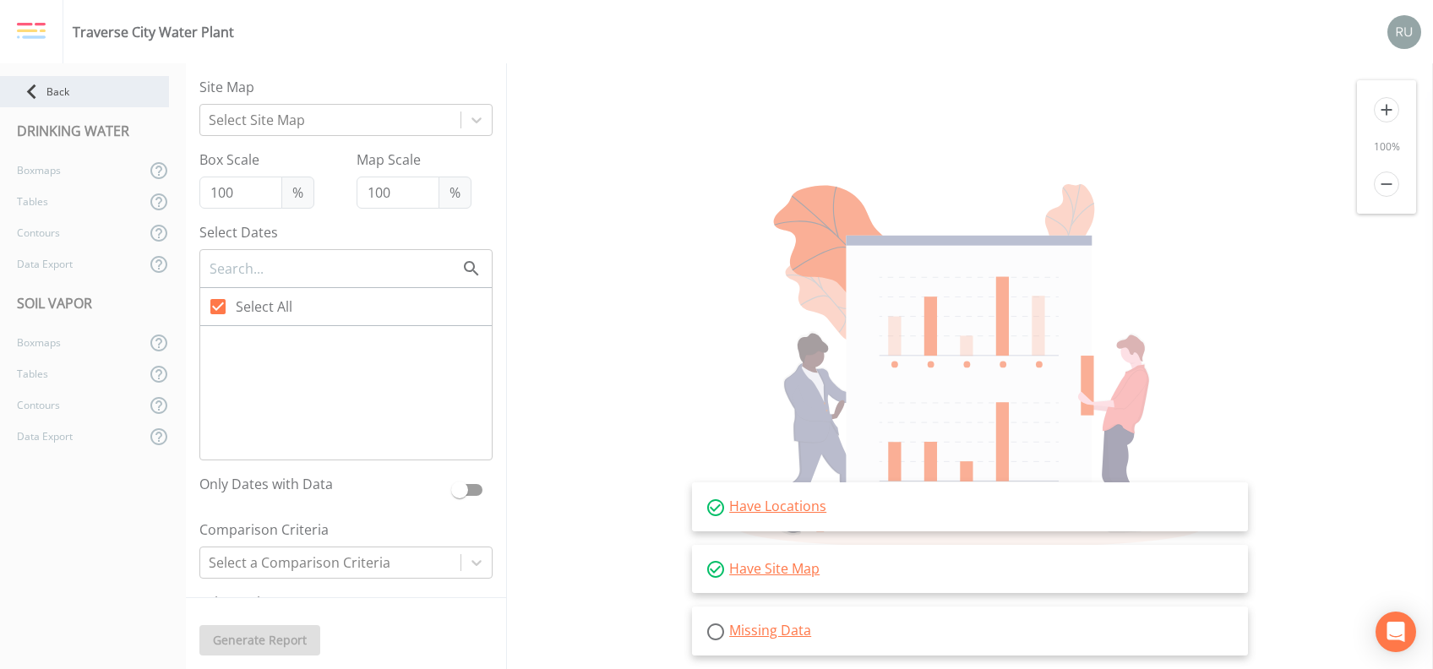
click at [51, 99] on div "Back" at bounding box center [84, 91] width 169 height 31
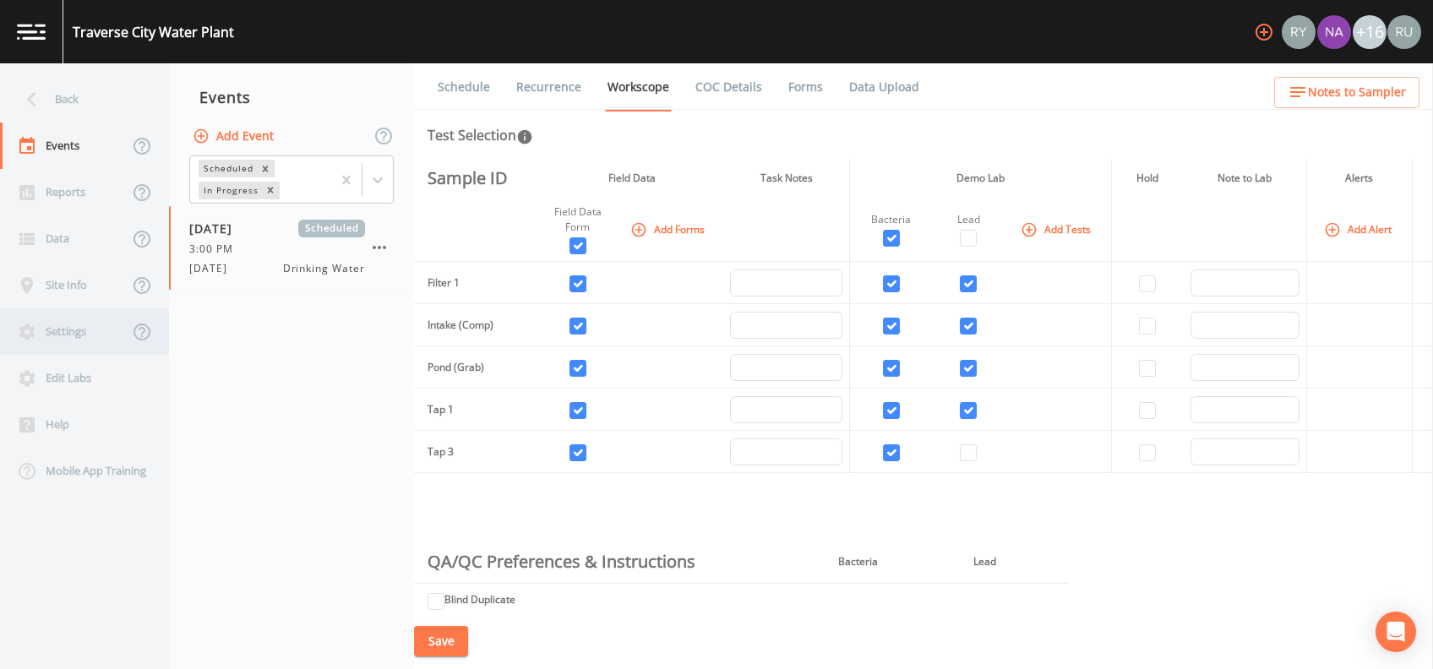
click at [68, 328] on div "Settings" at bounding box center [64, 331] width 128 height 46
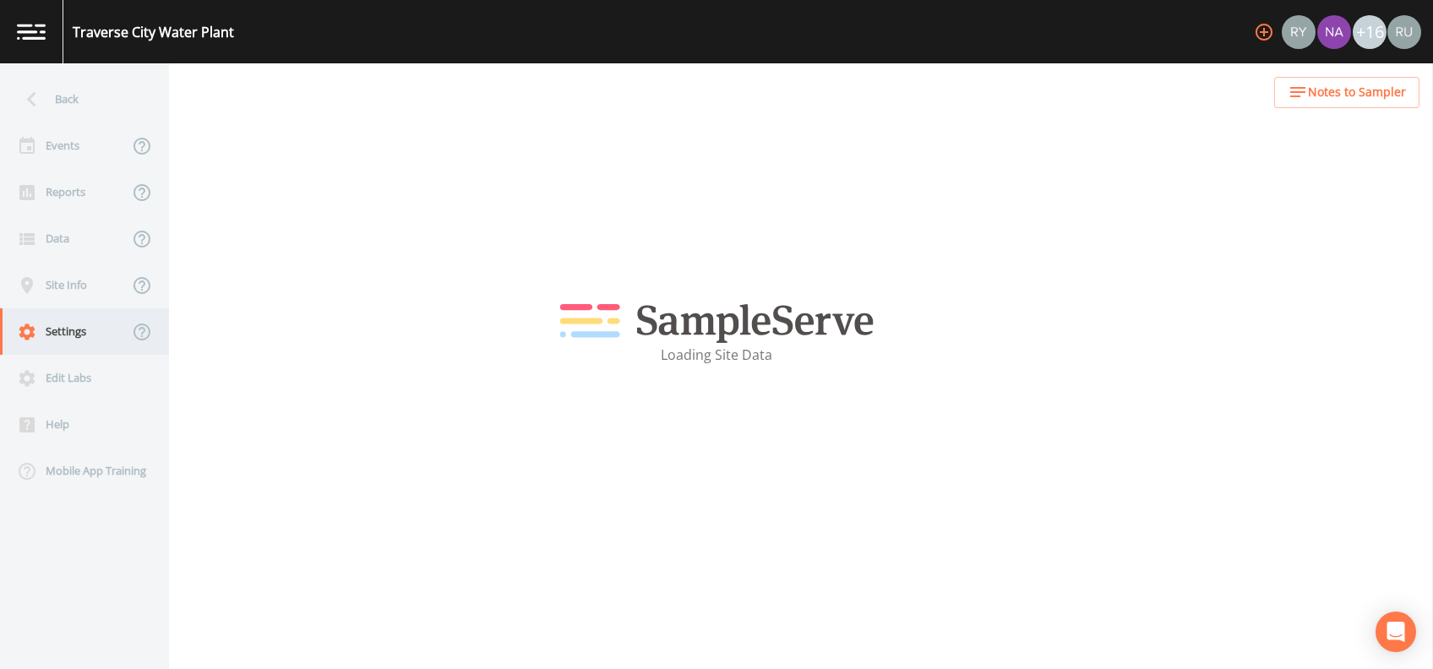
select select "47d45e13-a9d2-4a92-a30e-53aeb2a1ff48"
select select "United States"
select select "America/New_York"
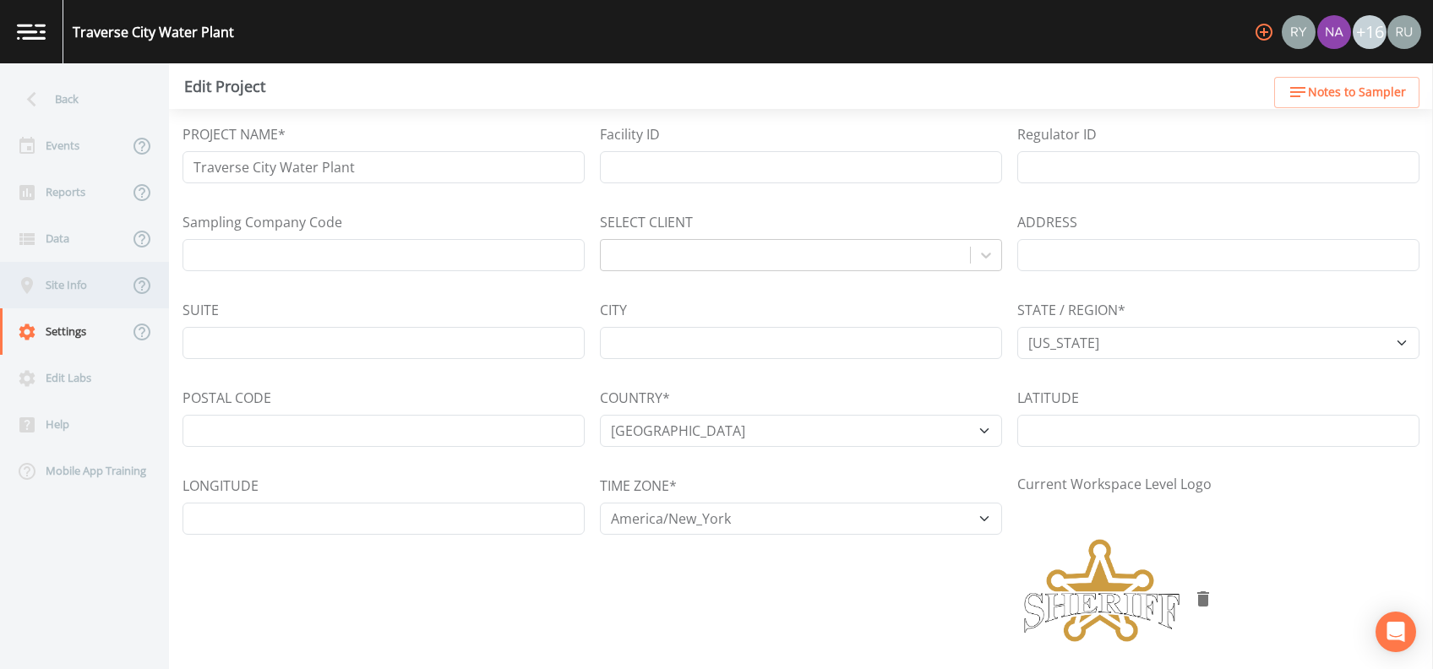
click at [67, 283] on div "Site Info" at bounding box center [64, 285] width 128 height 46
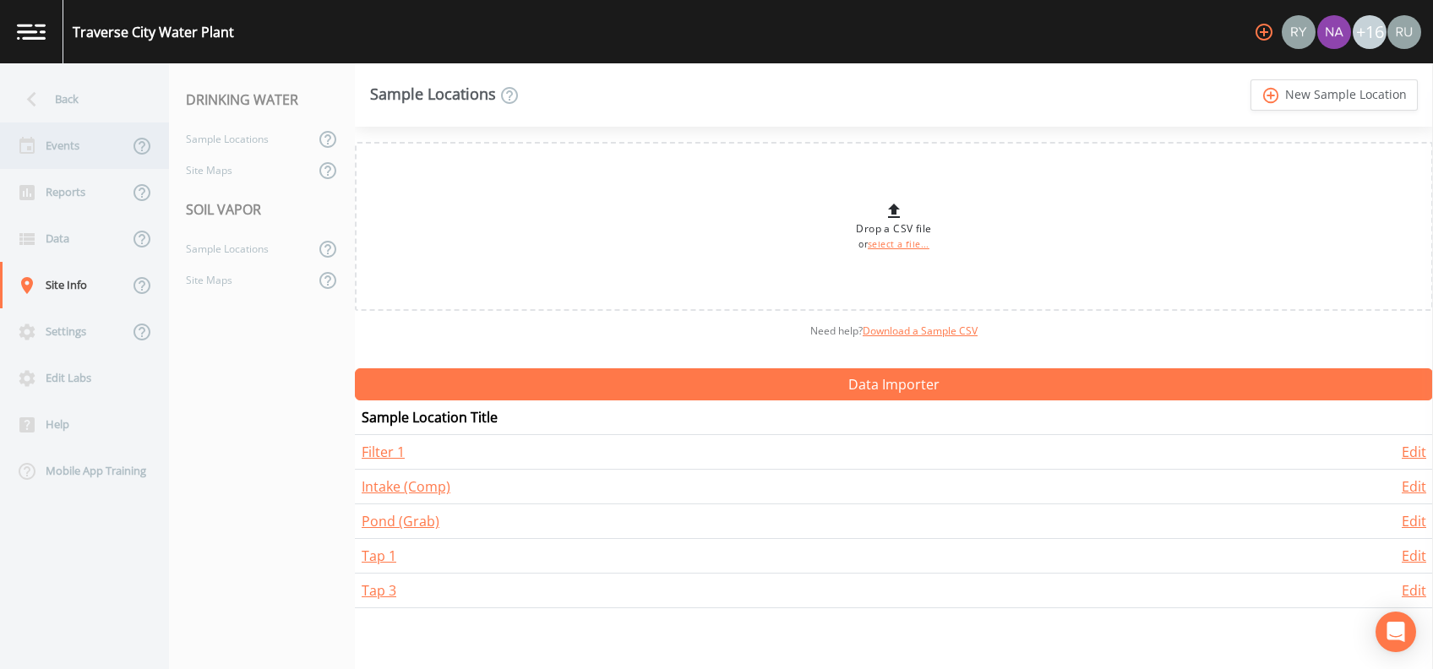
click at [47, 136] on div "Events" at bounding box center [64, 145] width 128 height 46
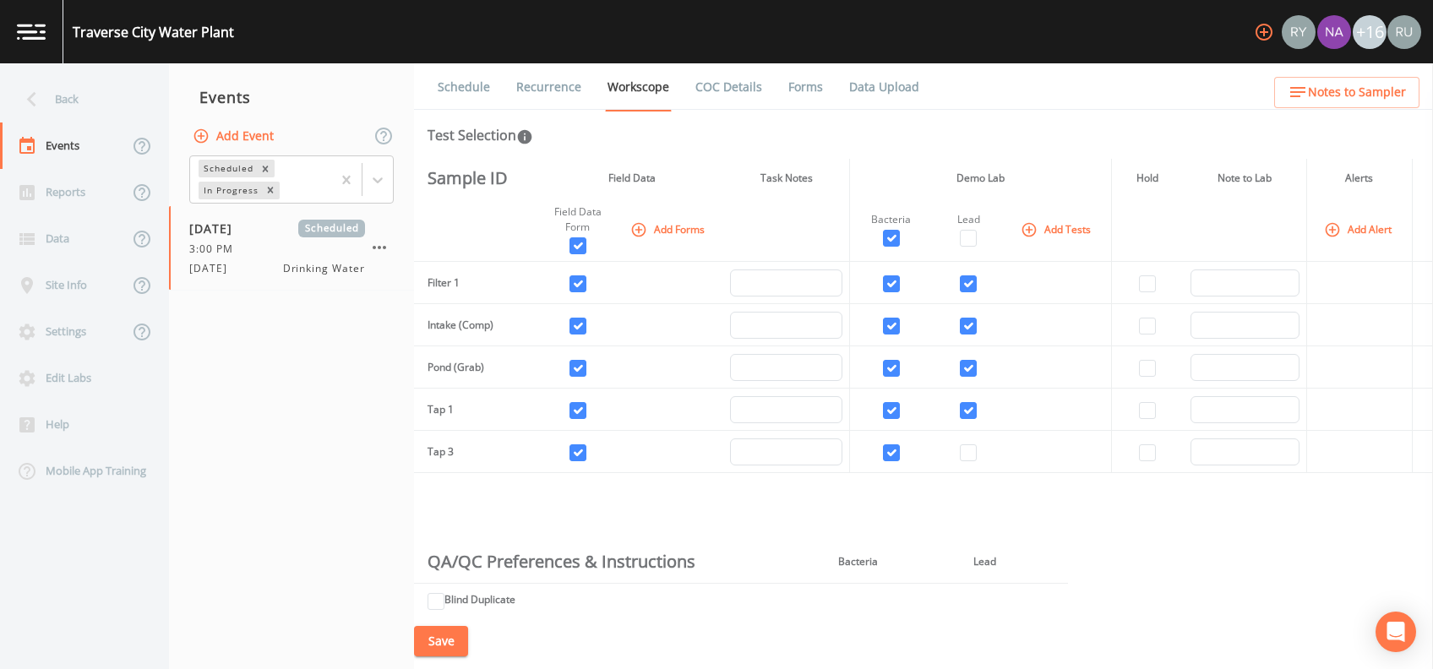
click at [1264, 35] on icon "button" at bounding box center [1263, 32] width 20 height 20
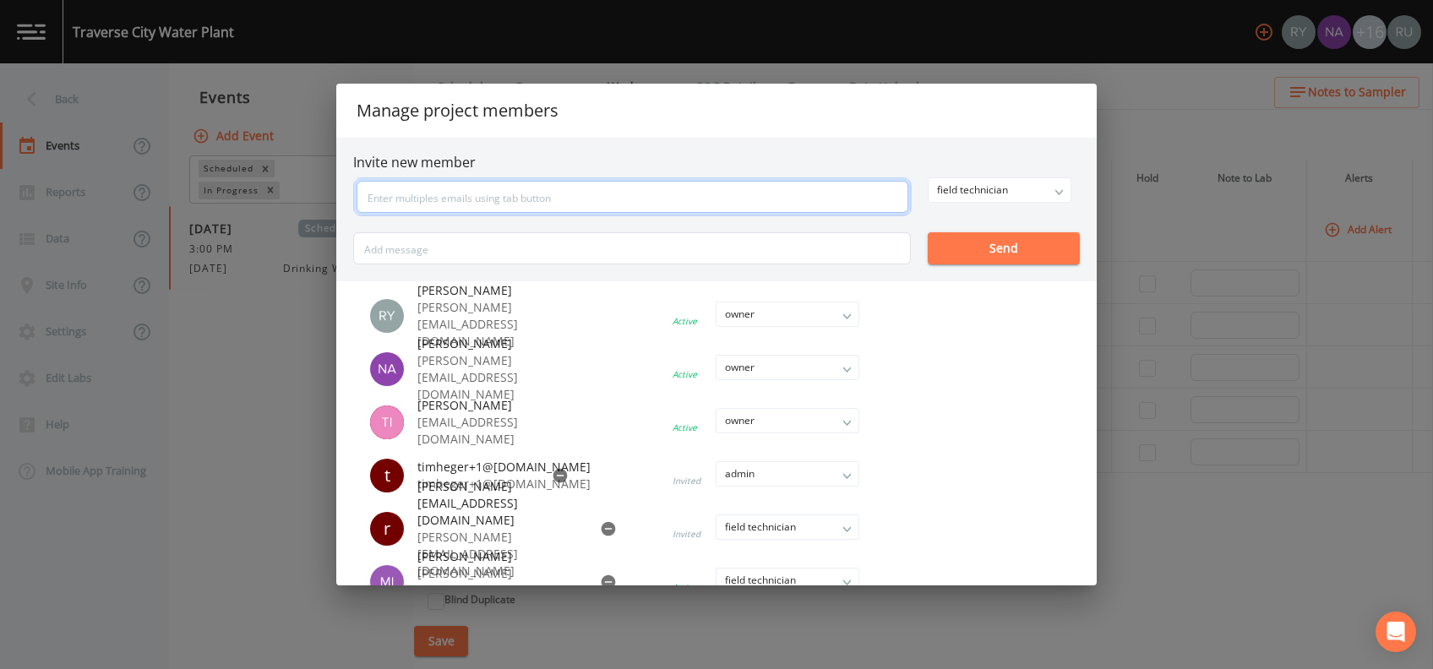
click at [592, 193] on input "text" at bounding box center [632, 197] width 552 height 32
type input "adumler@waterly.com"
click at [1050, 187] on div "field technician" at bounding box center [999, 190] width 142 height 24
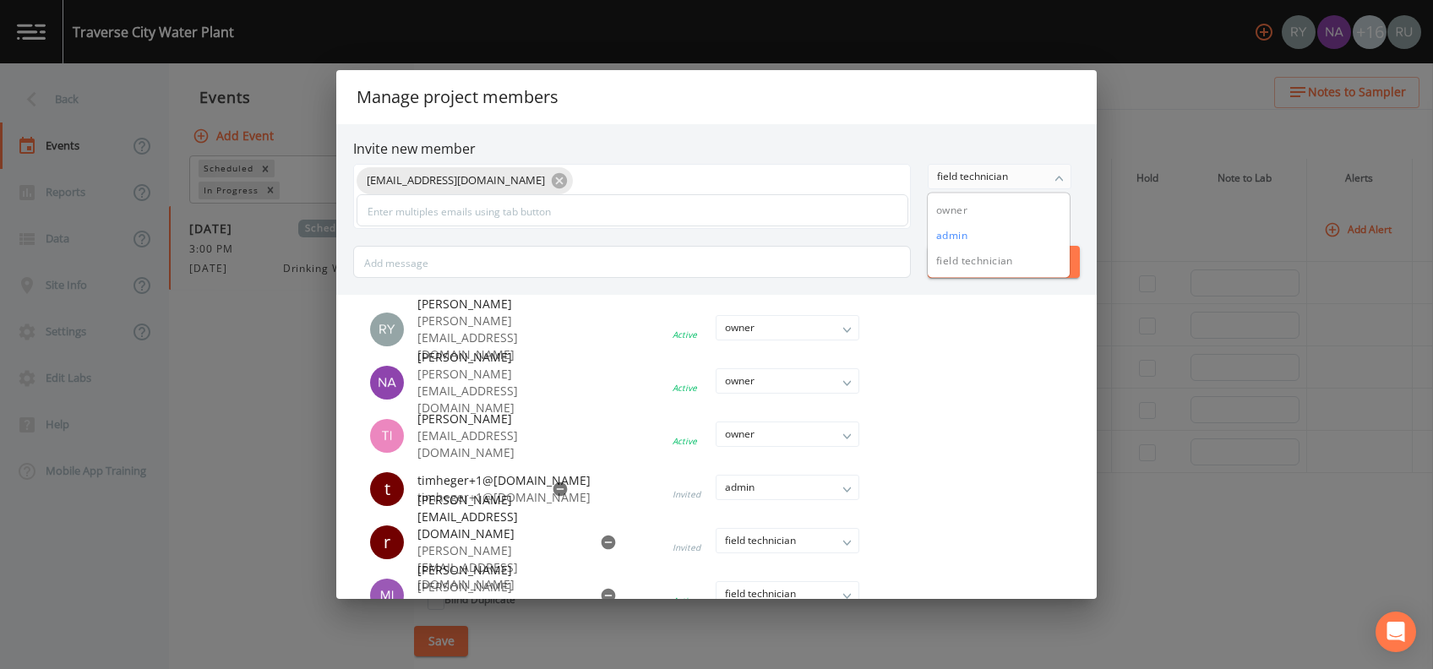
click at [949, 232] on button "admin" at bounding box center [998, 235] width 142 height 25
click at [992, 261] on button "Send" at bounding box center [1003, 262] width 152 height 32
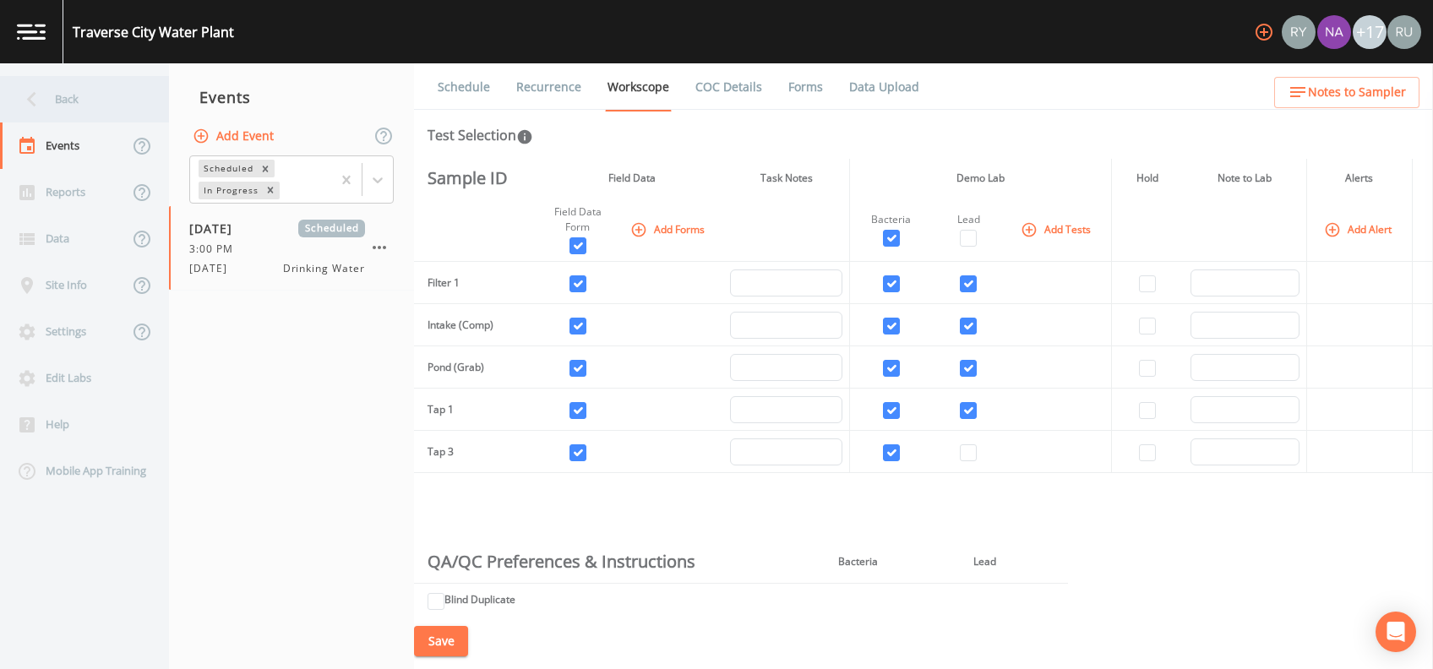
click at [57, 106] on div "Back" at bounding box center [76, 99] width 152 height 46
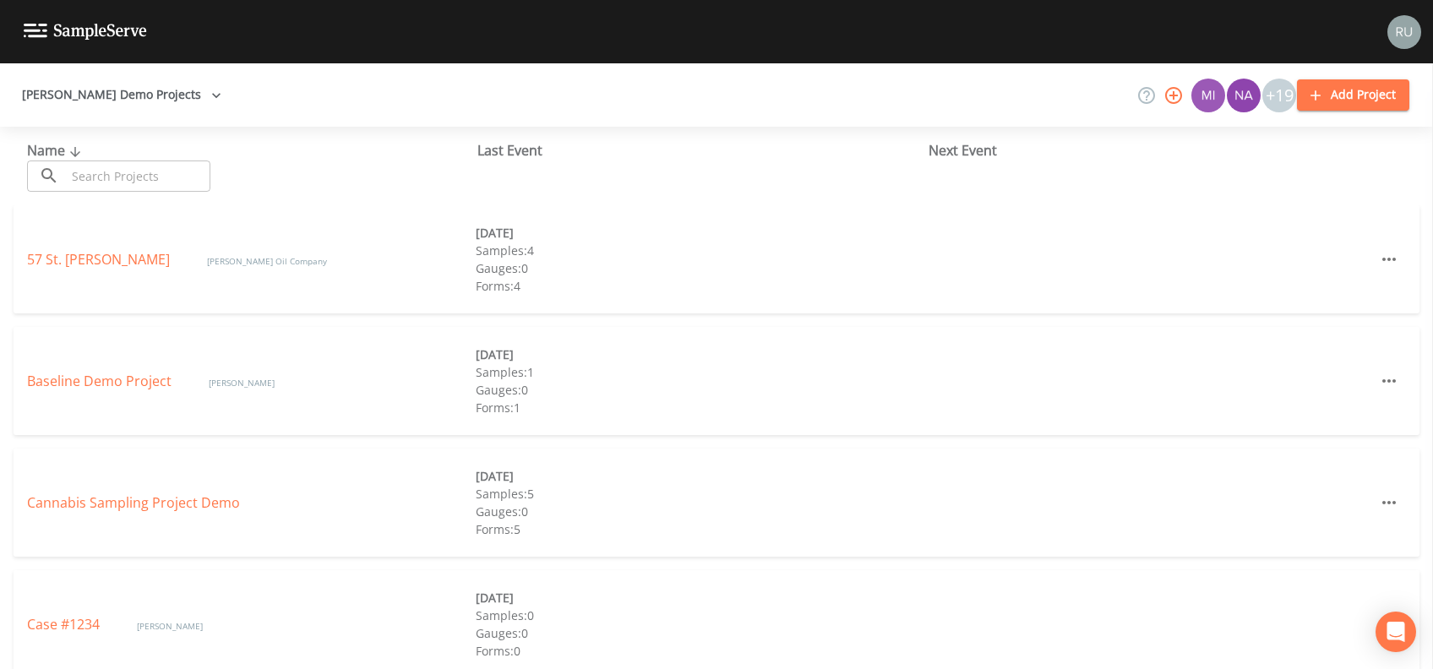
click at [124, 95] on button "[PERSON_NAME] Demo Projects" at bounding box center [121, 94] width 213 height 31
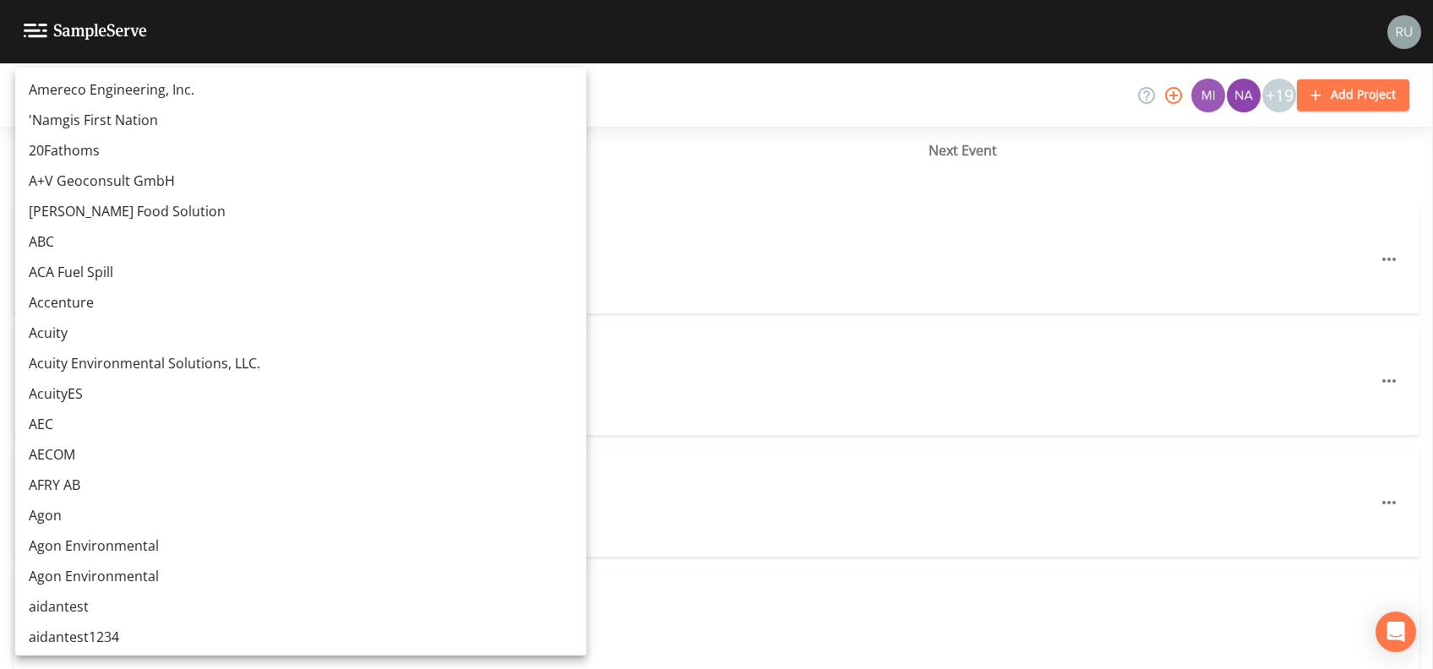
scroll to position [12225, 0]
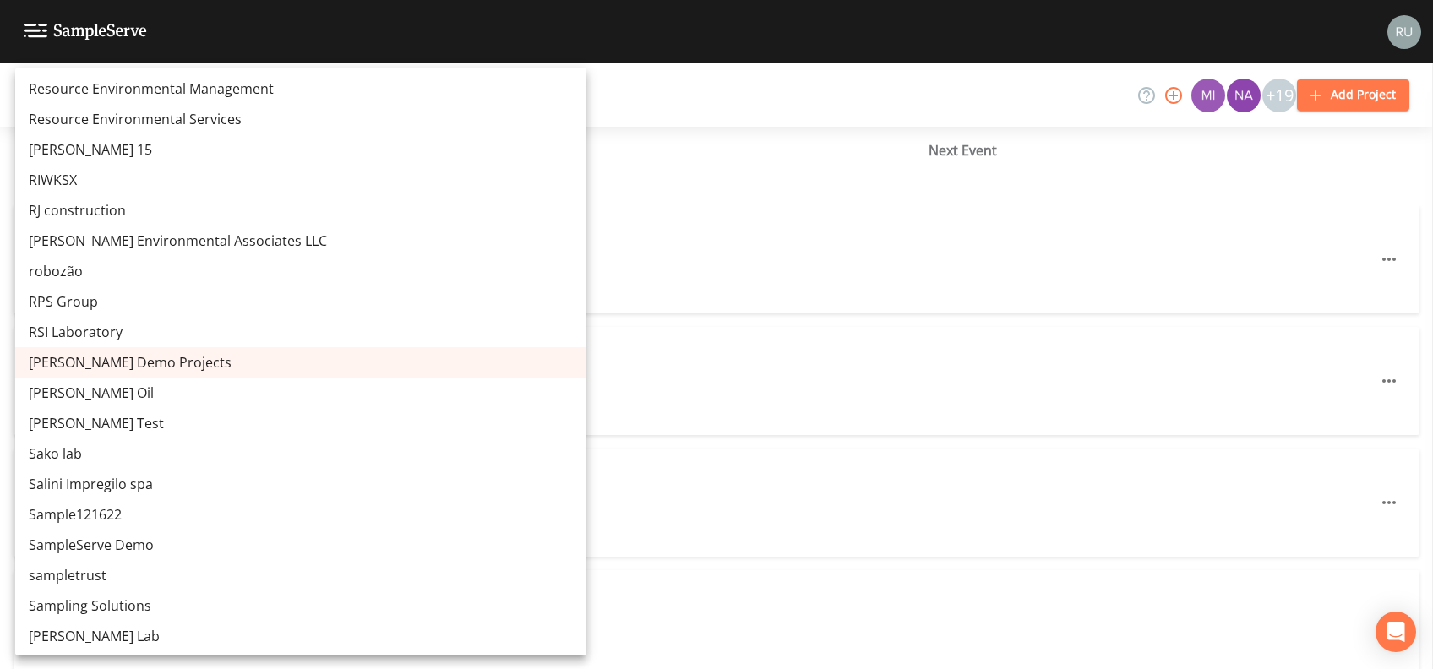
click at [633, 107] on div at bounding box center [716, 334] width 1433 height 669
